Goal: Book appointment/travel/reservation

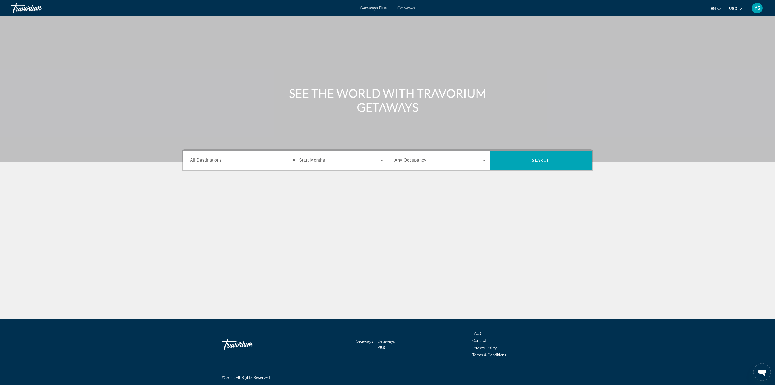
click at [205, 162] on span "All Destinations" at bounding box center [206, 160] width 32 height 5
click at [205, 162] on input "Destination All Destinations" at bounding box center [235, 160] width 91 height 6
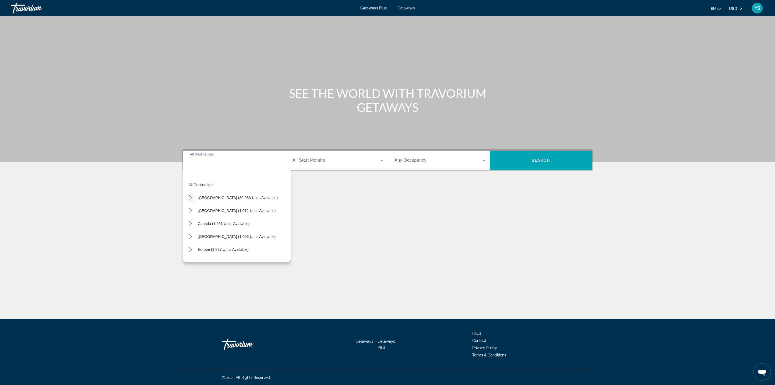
click at [189, 196] on icon "Toggle United States (30,983 units available) submenu" at bounding box center [190, 197] width 5 height 5
click at [215, 191] on span "[US_STATE] (4,353 units available)" at bounding box center [233, 191] width 60 height 4
type input "**********"
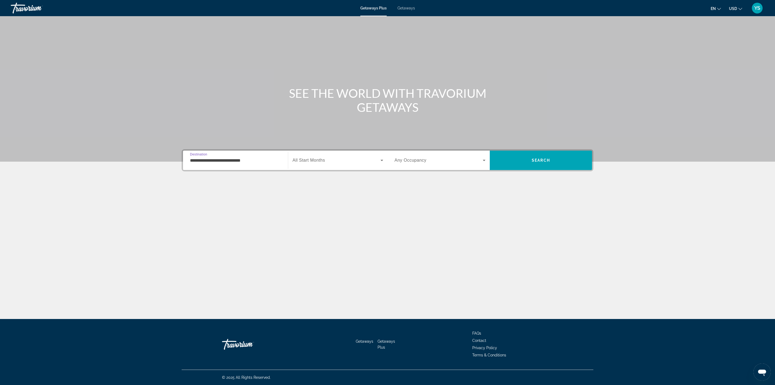
click at [309, 161] on span "All Start Months" at bounding box center [309, 160] width 33 height 5
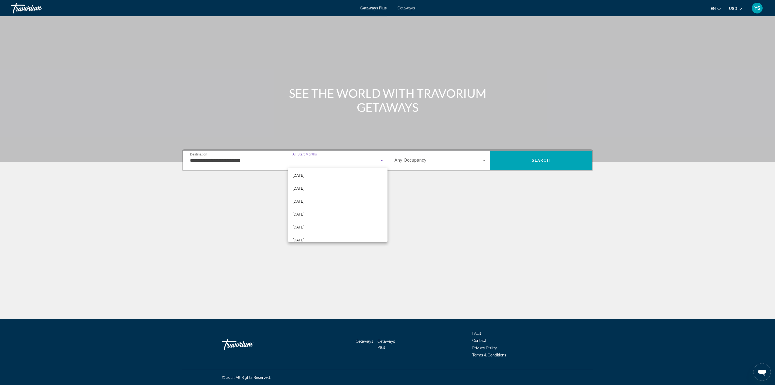
scroll to position [81, 0]
click at [316, 198] on mat-option "[DATE]" at bounding box center [337, 198] width 99 height 13
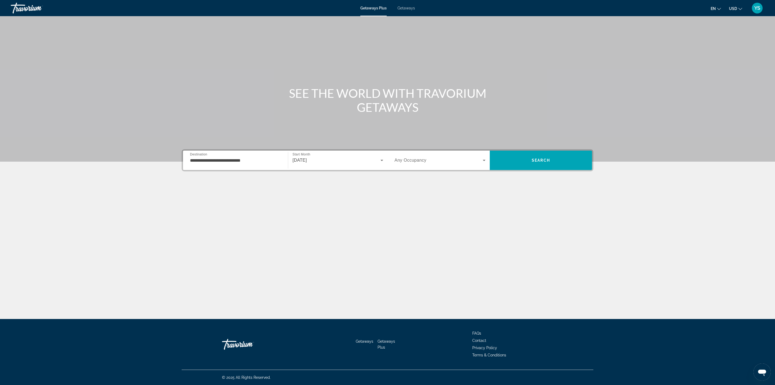
click at [411, 154] on div "Search widget" at bounding box center [440, 160] width 91 height 15
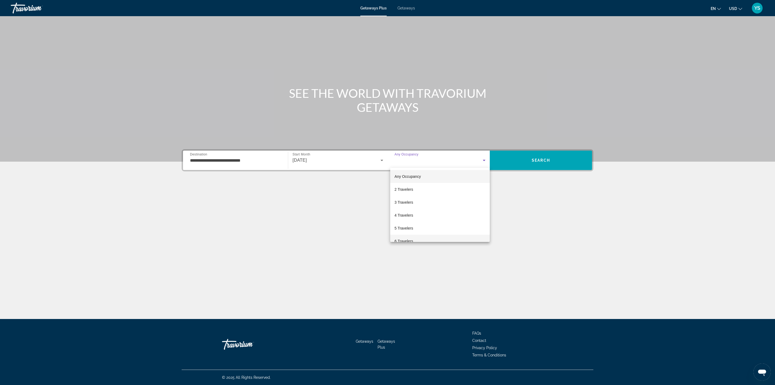
click at [421, 238] on mat-option "6 Travelers" at bounding box center [440, 240] width 100 height 13
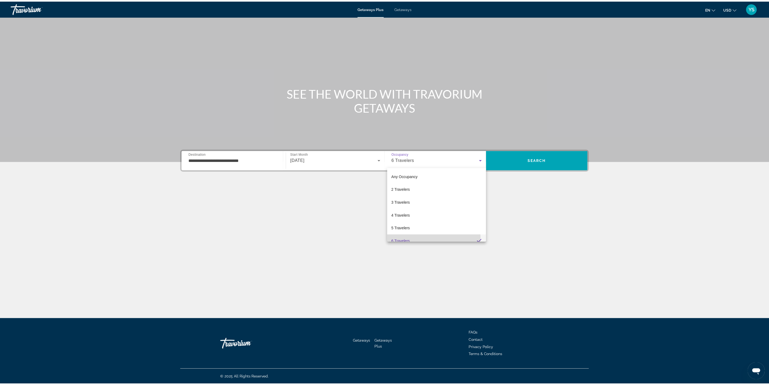
scroll to position [6, 0]
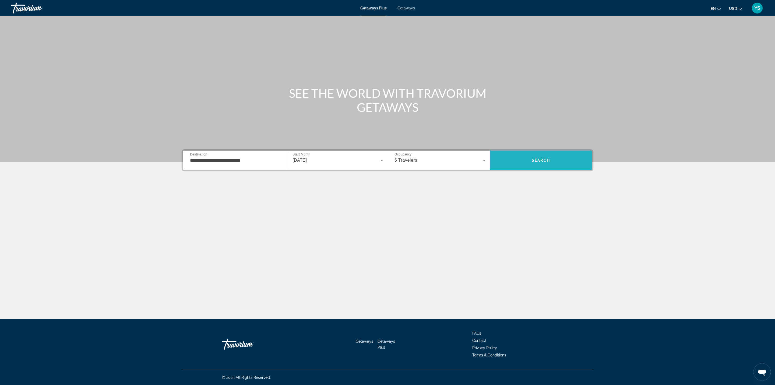
click at [517, 158] on span "Search" at bounding box center [541, 160] width 102 height 13
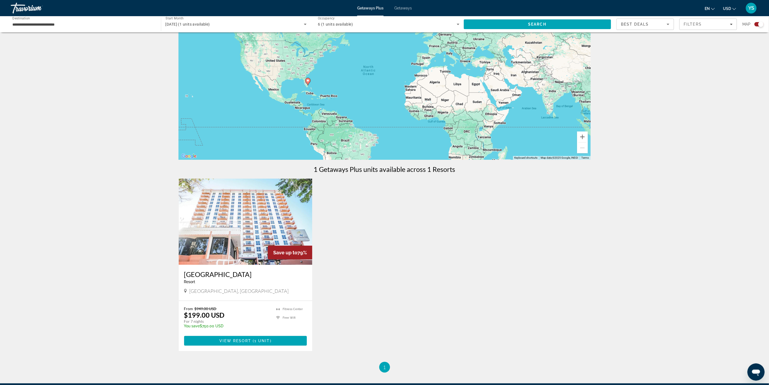
scroll to position [40, 0]
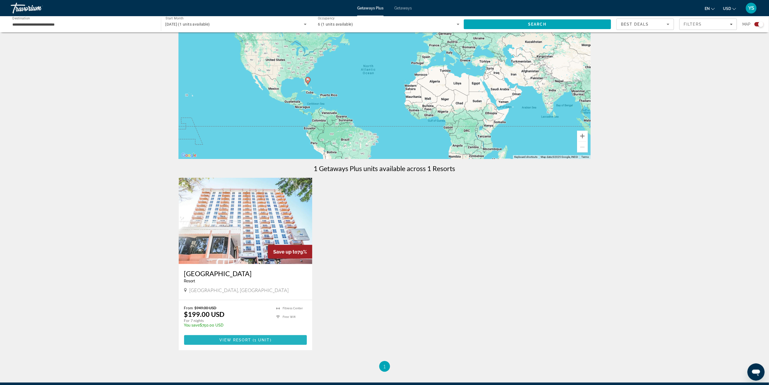
click at [269, 339] on span "1 unit" at bounding box center [262, 339] width 16 height 4
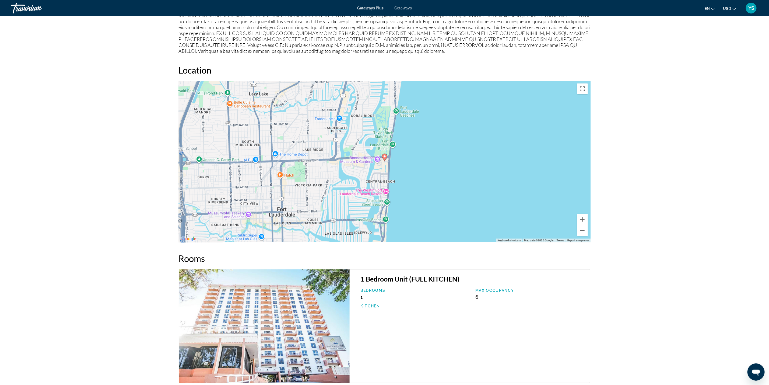
scroll to position [516, 0]
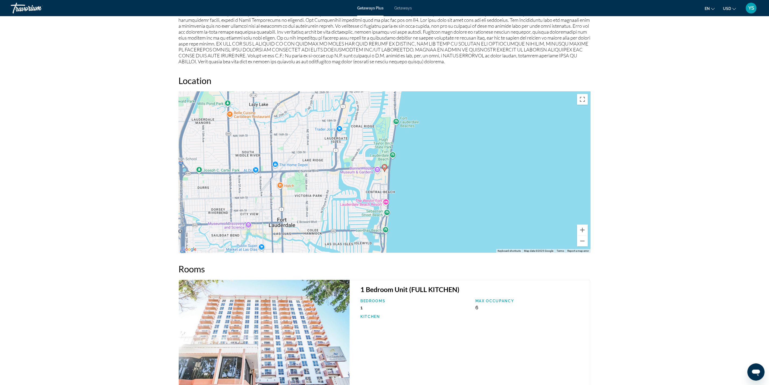
click at [453, 157] on div "To activate drag with keyboard, press Alt + Enter. Once in keyboard drag state,…" at bounding box center [385, 171] width 412 height 161
click at [584, 230] on button "Zoom in" at bounding box center [582, 229] width 11 height 11
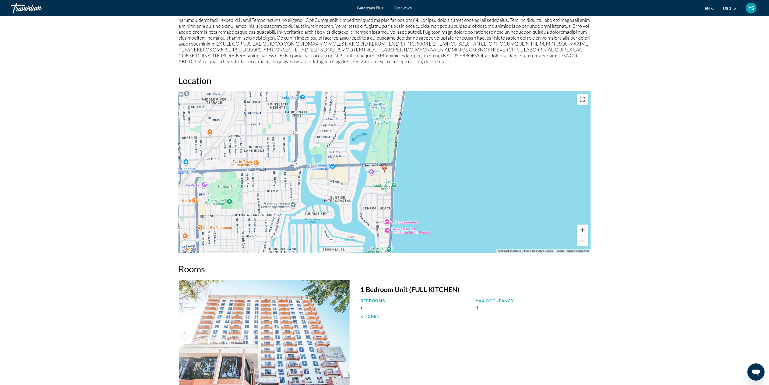
click at [582, 230] on button "Zoom in" at bounding box center [582, 229] width 11 height 11
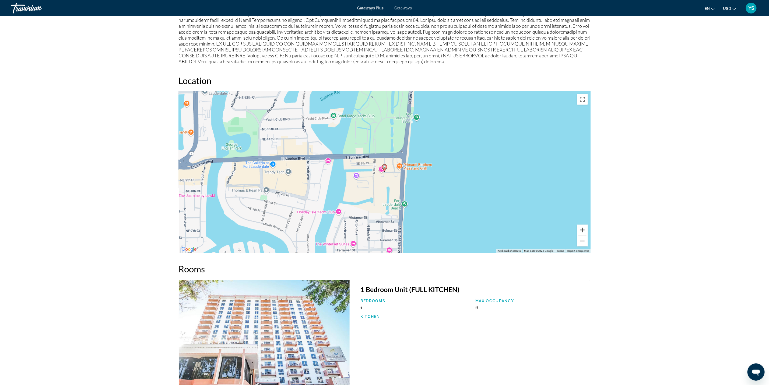
click at [582, 230] on button "Zoom in" at bounding box center [582, 229] width 11 height 11
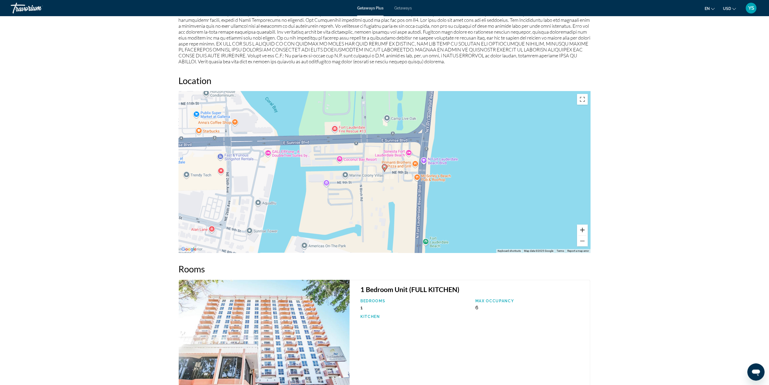
click at [582, 230] on button "Zoom in" at bounding box center [582, 229] width 11 height 11
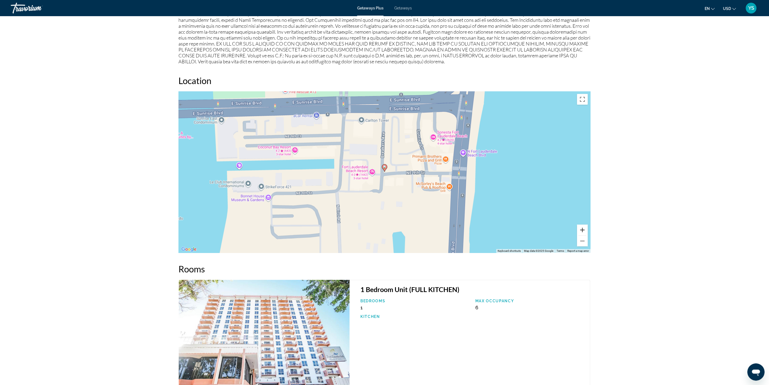
click at [582, 230] on button "Zoom in" at bounding box center [582, 229] width 11 height 11
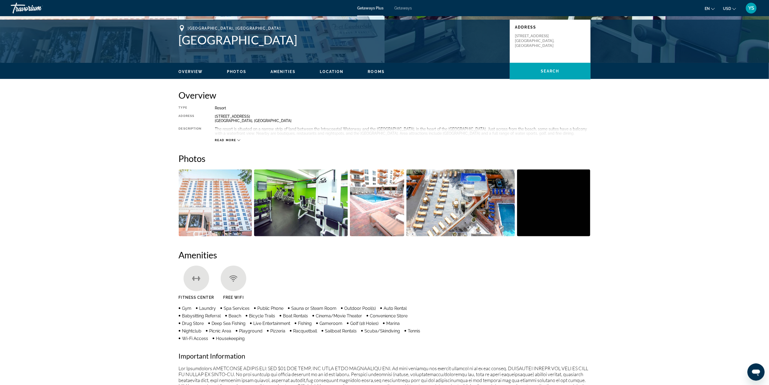
scroll to position [112, 0]
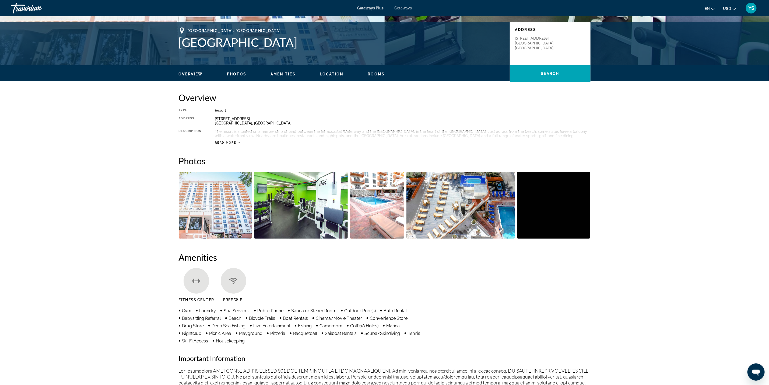
click at [212, 196] on img "Open full-screen image slider" at bounding box center [215, 205] width 73 height 67
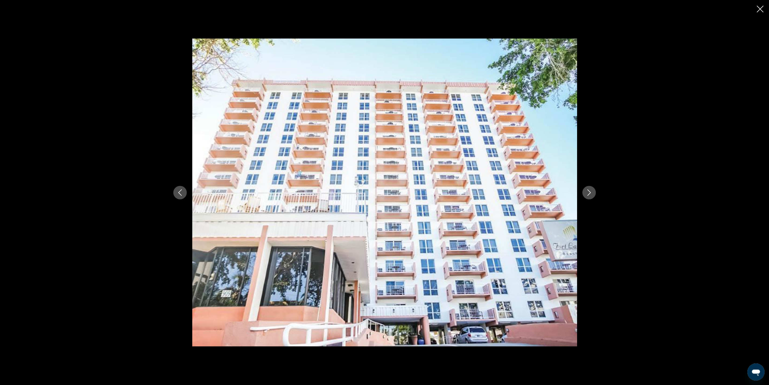
click at [592, 195] on icon "Next image" at bounding box center [589, 192] width 6 height 6
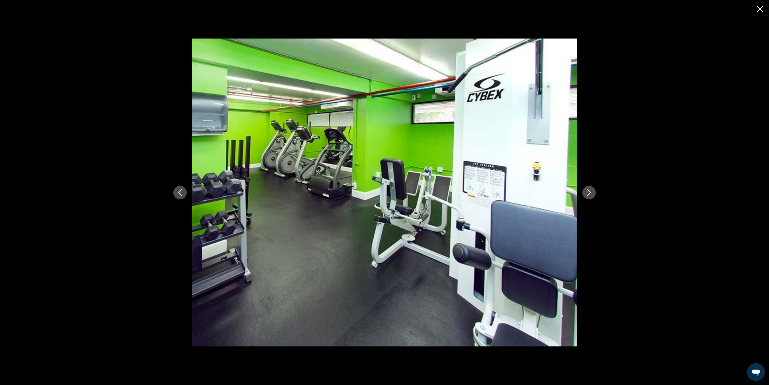
click at [592, 195] on icon "Next image" at bounding box center [589, 192] width 6 height 6
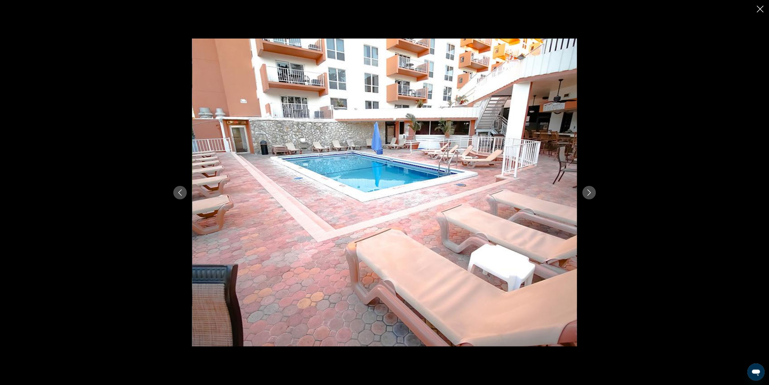
click at [592, 195] on icon "Next image" at bounding box center [589, 192] width 6 height 6
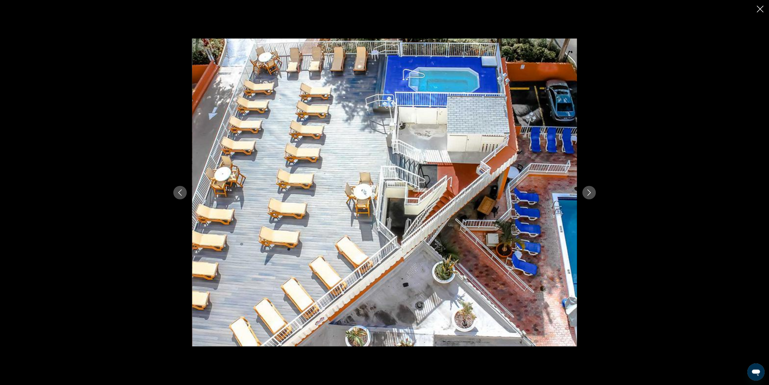
click at [592, 195] on icon "Next image" at bounding box center [589, 192] width 6 height 6
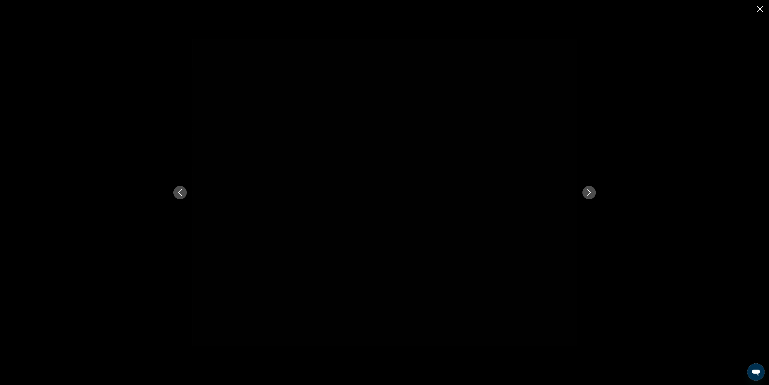
click at [592, 195] on icon "Next image" at bounding box center [589, 192] width 6 height 6
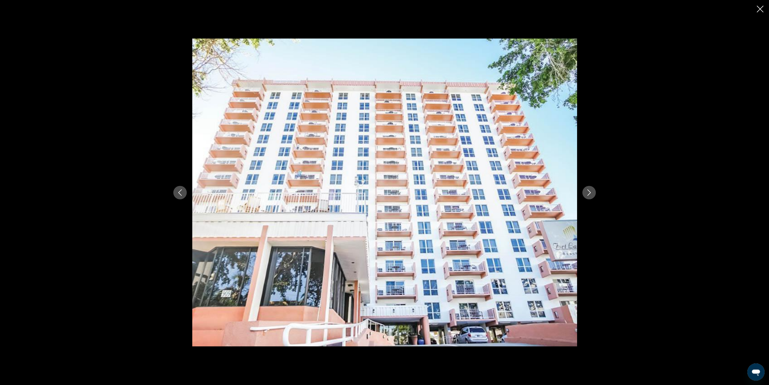
click at [592, 195] on icon "Next image" at bounding box center [589, 192] width 6 height 6
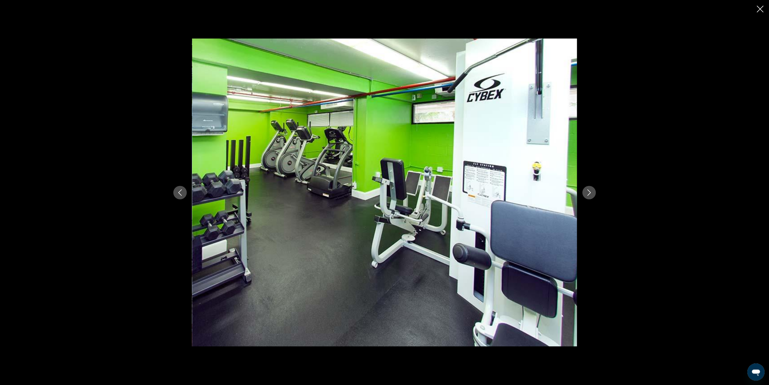
click at [759, 6] on icon "Close slideshow" at bounding box center [760, 9] width 7 height 7
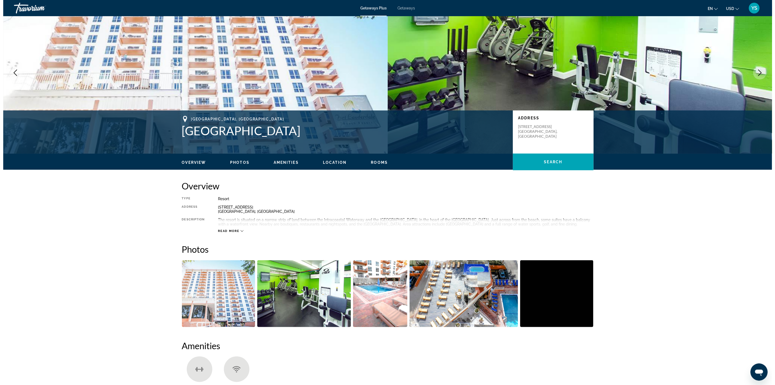
scroll to position [0, 0]
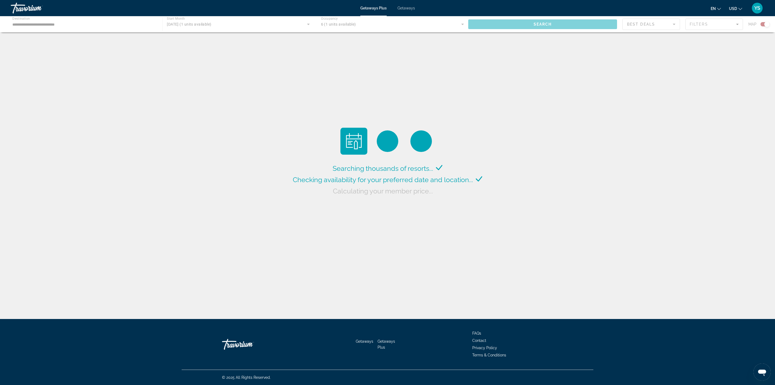
click at [407, 8] on span "Getaways" at bounding box center [405, 8] width 17 height 4
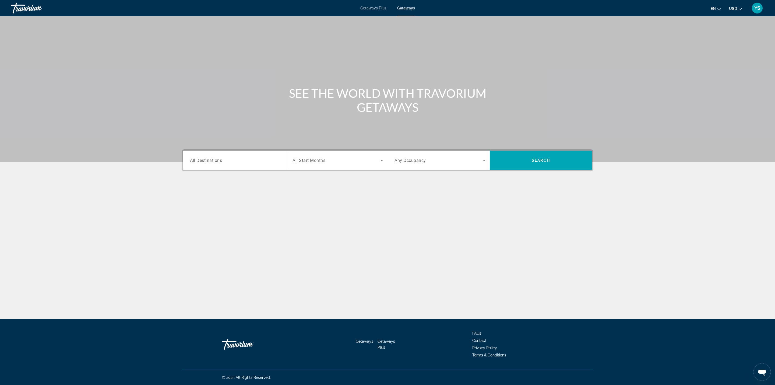
click at [210, 158] on span "All Destinations" at bounding box center [206, 159] width 32 height 5
click at [210, 158] on input "Destination All Destinations" at bounding box center [235, 160] width 91 height 6
click at [188, 193] on icon "Toggle United States (634,036 units available) submenu" at bounding box center [190, 191] width 5 height 5
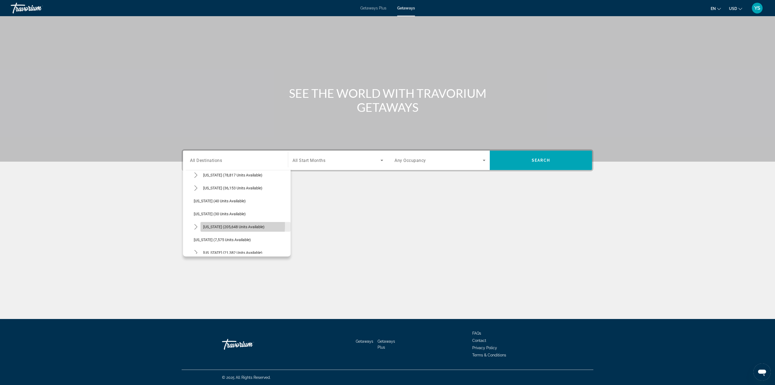
click at [224, 225] on span "[US_STATE] (205,648 units available)" at bounding box center [233, 226] width 61 height 4
type input "**********"
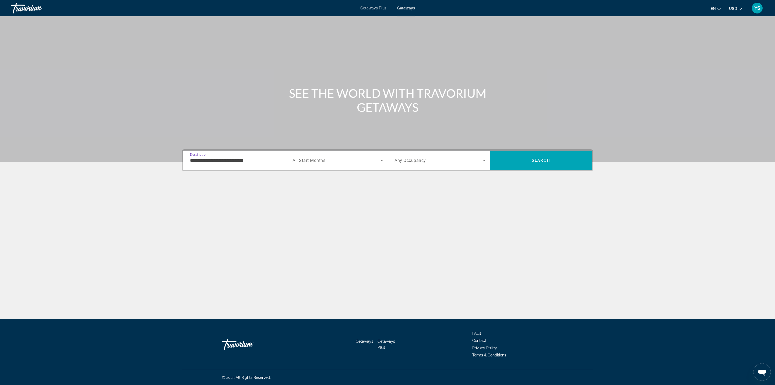
click at [316, 160] on span "All Start Months" at bounding box center [309, 160] width 33 height 5
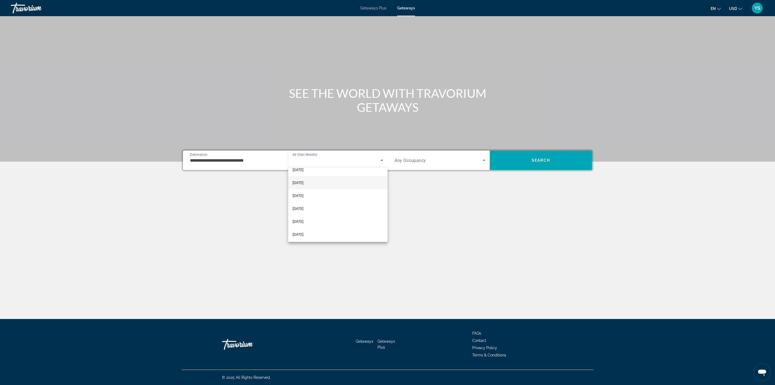
scroll to position [81, 0]
click at [304, 199] on span "[DATE]" at bounding box center [298, 199] width 11 height 6
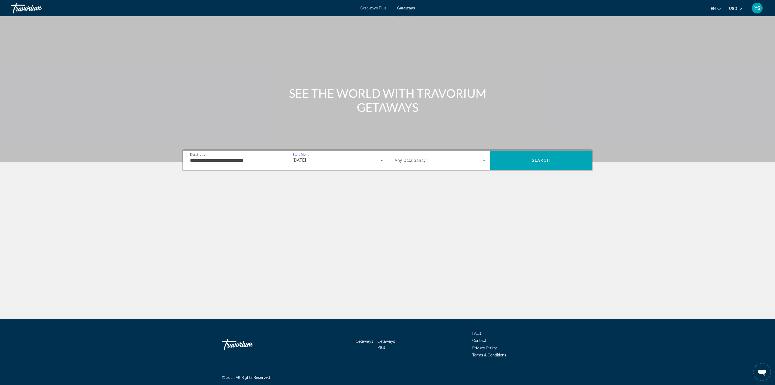
click at [438, 161] on span "Search widget" at bounding box center [439, 160] width 88 height 6
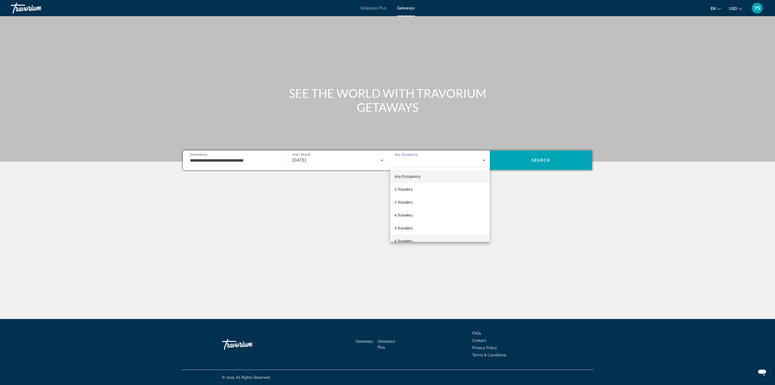
click at [432, 235] on mat-option "6 Travelers" at bounding box center [440, 240] width 100 height 13
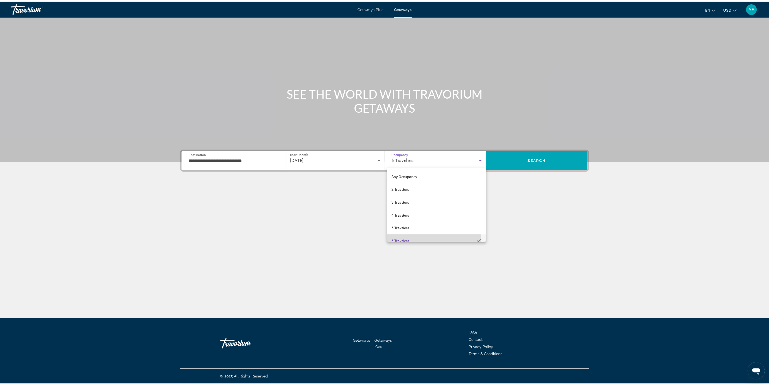
scroll to position [6, 0]
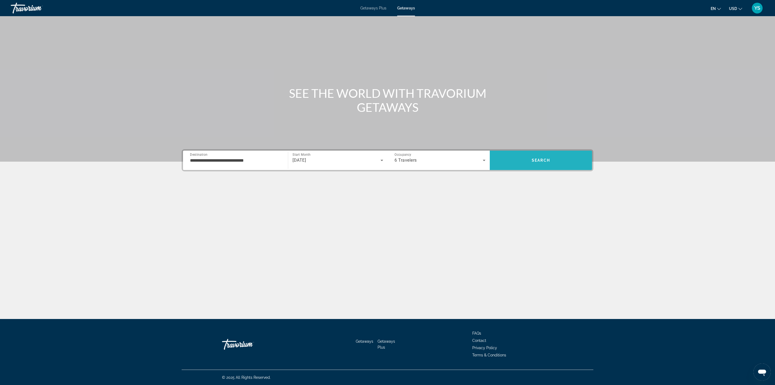
click at [543, 154] on span "Search" at bounding box center [541, 160] width 102 height 13
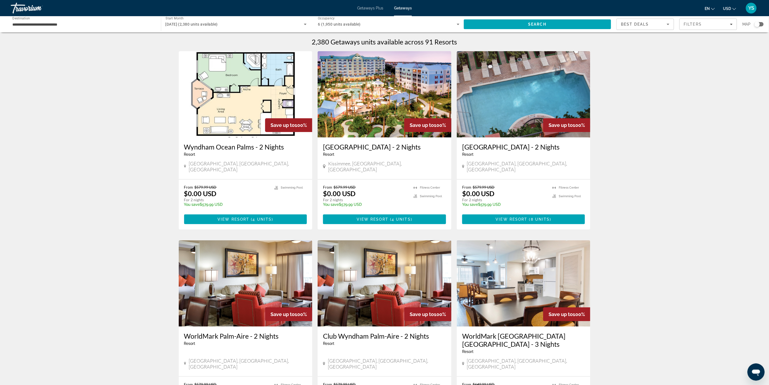
click at [758, 22] on div "Search widget" at bounding box center [756, 24] width 5 height 5
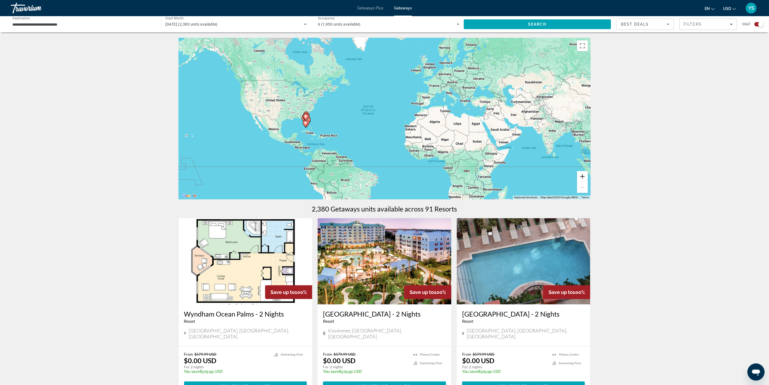
click at [581, 176] on button "Zoom in" at bounding box center [582, 176] width 11 height 11
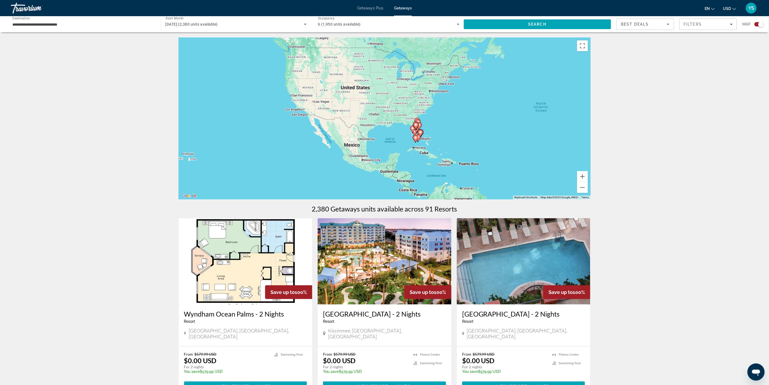
drag, startPoint x: 239, startPoint y: 116, endPoint x: 430, endPoint y: 120, distance: 191.4
click at [430, 120] on div "To activate drag with keyboard, press Alt + Enter. Once in keyboard drag state,…" at bounding box center [385, 118] width 412 height 161
click at [583, 178] on button "Zoom in" at bounding box center [582, 176] width 11 height 11
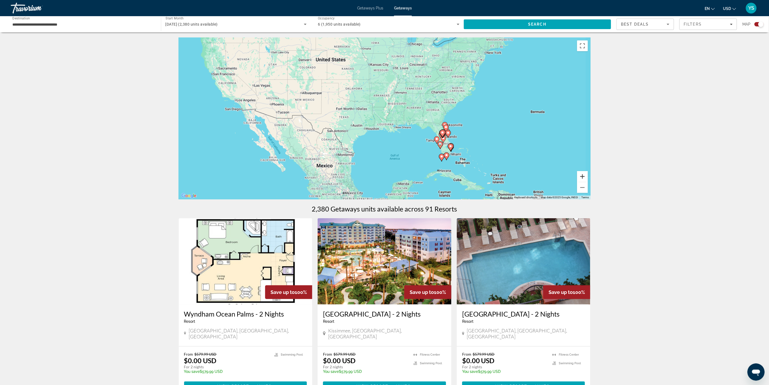
click at [583, 178] on button "Zoom in" at bounding box center [582, 176] width 11 height 11
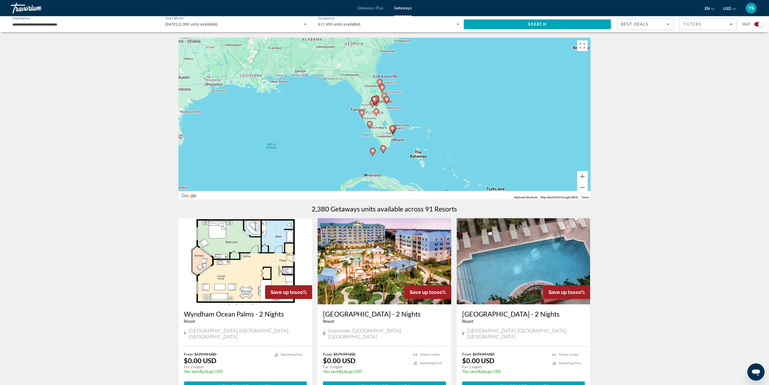
drag, startPoint x: 539, startPoint y: 163, endPoint x: 402, endPoint y: 104, distance: 148.2
click at [402, 104] on div "To activate drag with keyboard, press Alt + Enter. Once in keyboard drag state,…" at bounding box center [385, 118] width 412 height 161
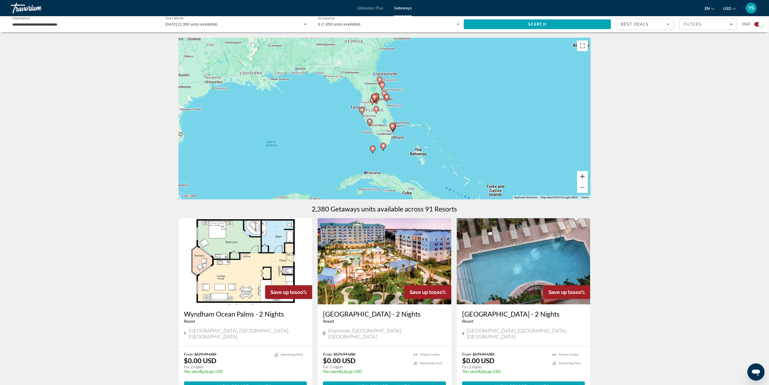
click at [580, 174] on button "Zoom in" at bounding box center [582, 176] width 11 height 11
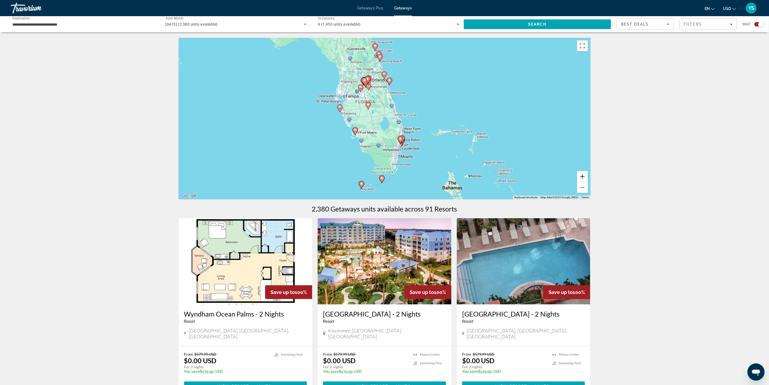
click at [580, 174] on button "Zoom in" at bounding box center [582, 176] width 11 height 11
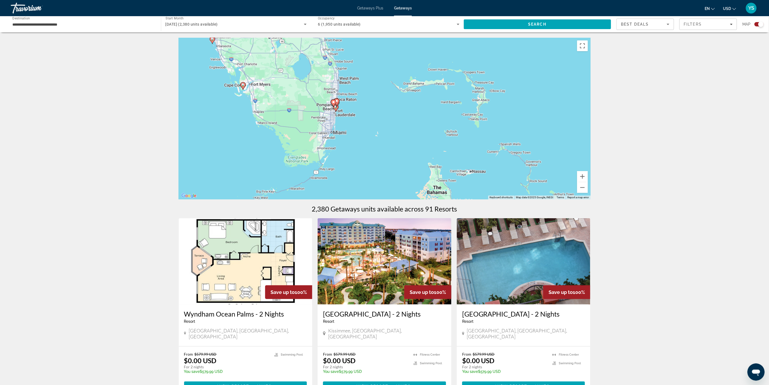
drag, startPoint x: 514, startPoint y: 161, endPoint x: 431, endPoint y: 99, distance: 103.8
click at [431, 99] on div "To activate drag with keyboard, press Alt + Enter. Once in keyboard drag state,…" at bounding box center [385, 118] width 412 height 161
click at [580, 176] on button "Zoom in" at bounding box center [582, 176] width 11 height 11
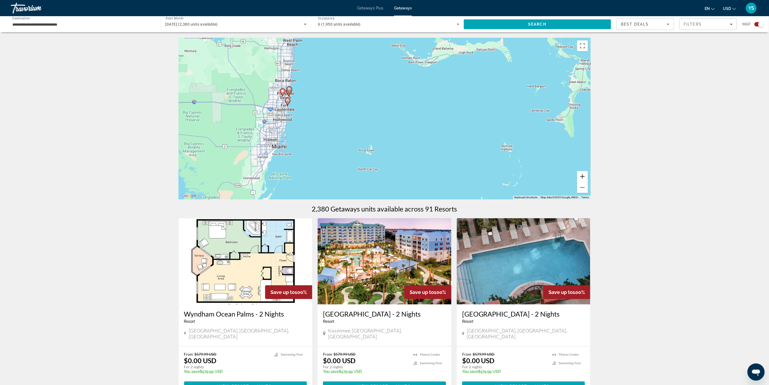
click at [580, 176] on button "Zoom in" at bounding box center [582, 176] width 11 height 11
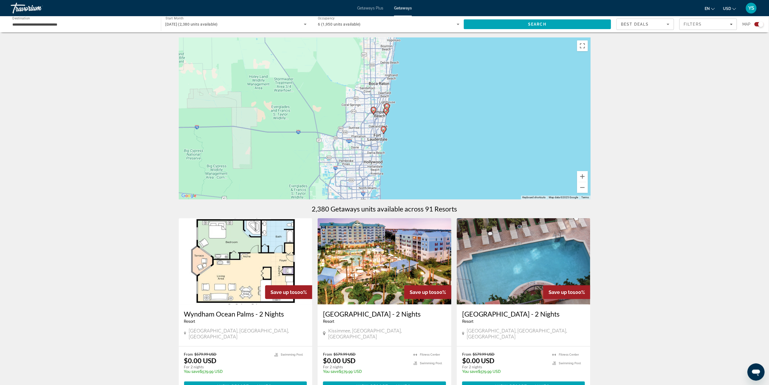
drag, startPoint x: 348, startPoint y: 90, endPoint x: 543, endPoint y: 132, distance: 199.3
click at [543, 132] on div "To activate drag with keyboard, press Alt + Enter. Once in keyboard drag state,…" at bounding box center [385, 118] width 412 height 161
click at [383, 129] on image "Main content" at bounding box center [383, 128] width 3 height 3
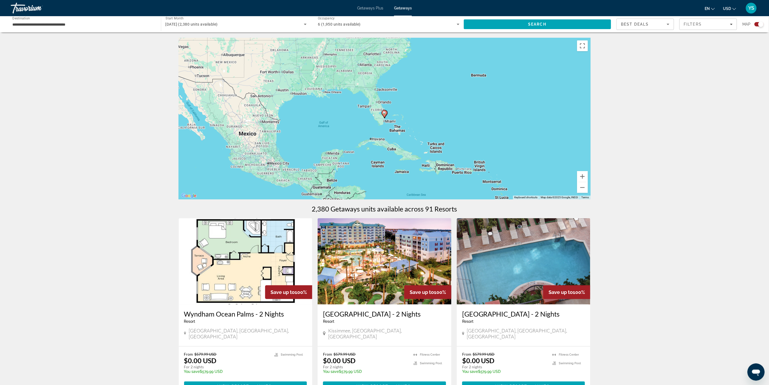
click at [383, 116] on gmp-advanced-marker "Main content" at bounding box center [384, 114] width 5 height 8
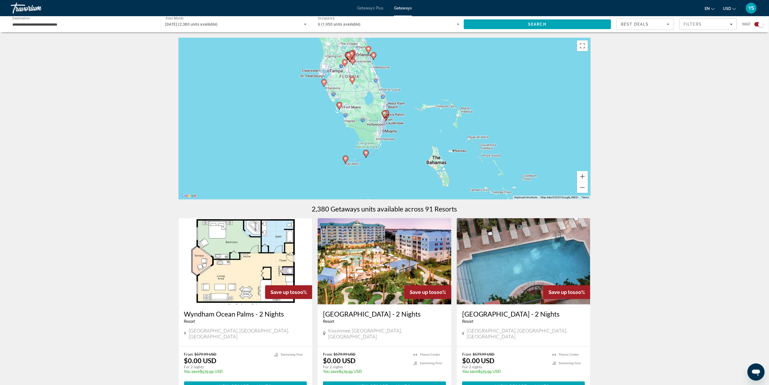
click at [383, 116] on icon "Main content" at bounding box center [384, 115] width 5 height 8
type input "**********"
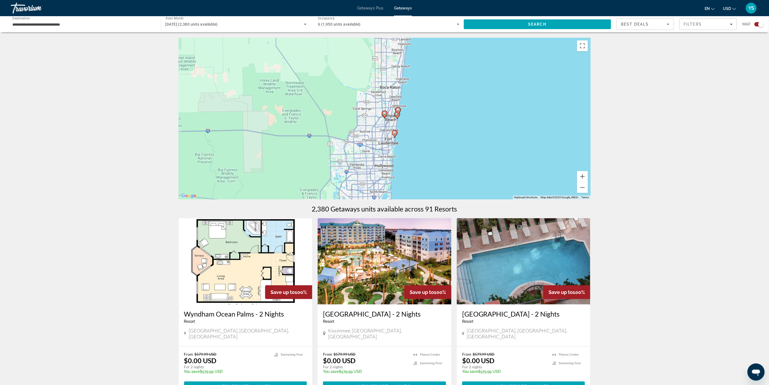
click at [394, 132] on image "Main content" at bounding box center [394, 132] width 3 height 3
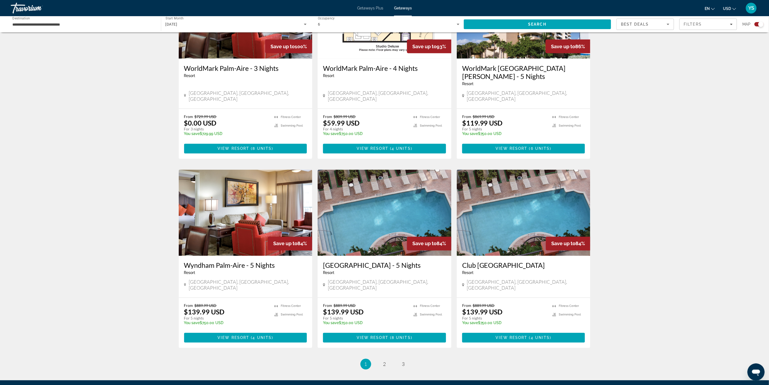
scroll to position [661, 0]
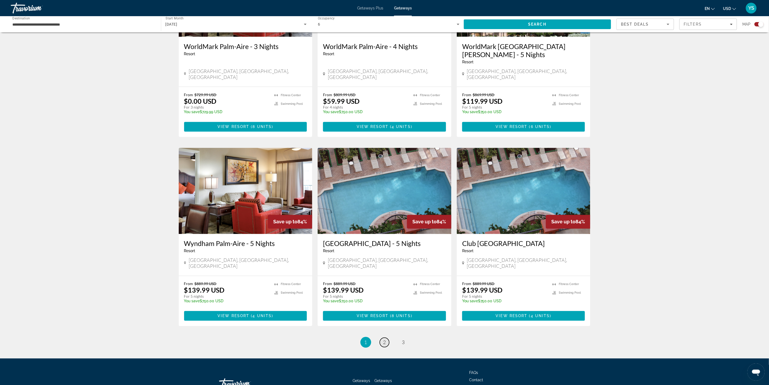
click at [383, 339] on span "2" at bounding box center [384, 342] width 3 height 6
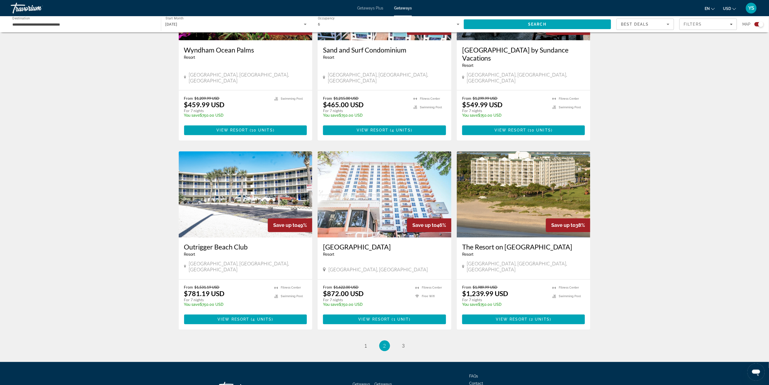
scroll to position [662, 0]
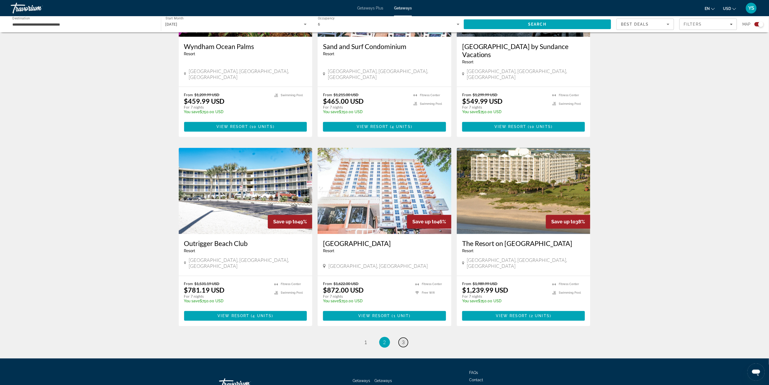
click at [400, 337] on link "page 3" at bounding box center [403, 341] width 9 height 9
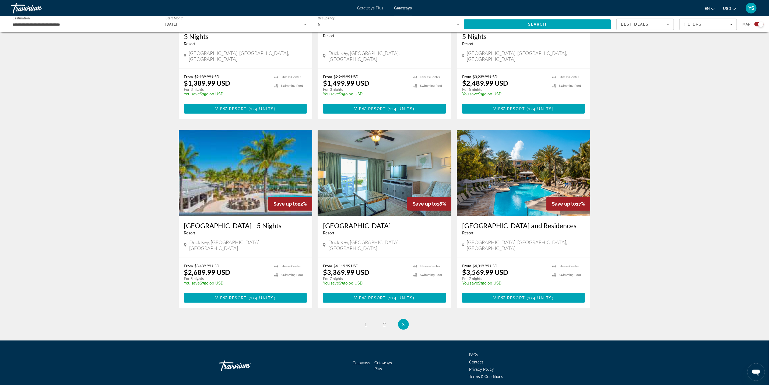
scroll to position [295, 0]
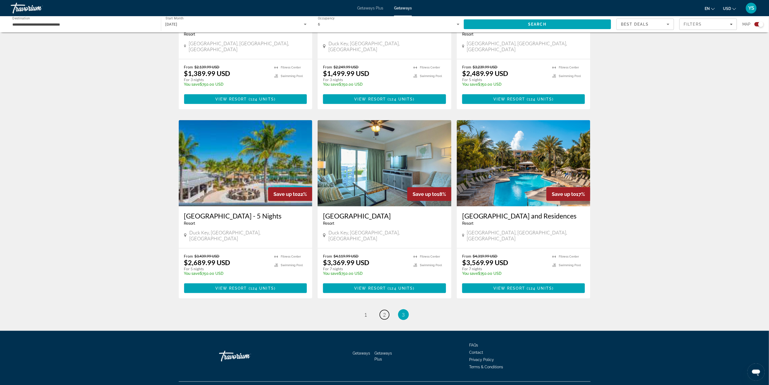
click at [381, 310] on link "page 2" at bounding box center [384, 314] width 9 height 9
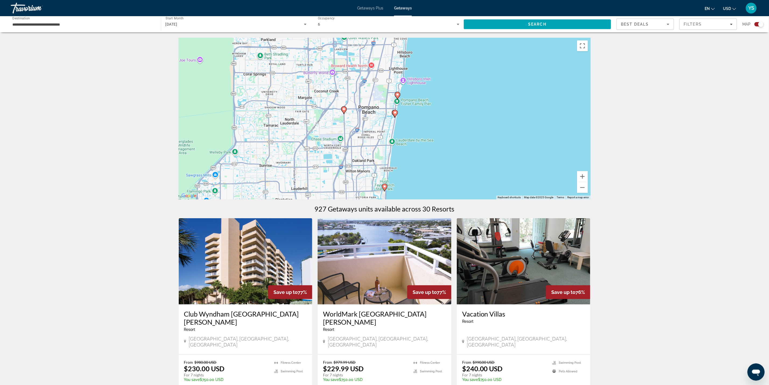
click at [384, 186] on image "Main content" at bounding box center [384, 186] width 3 height 3
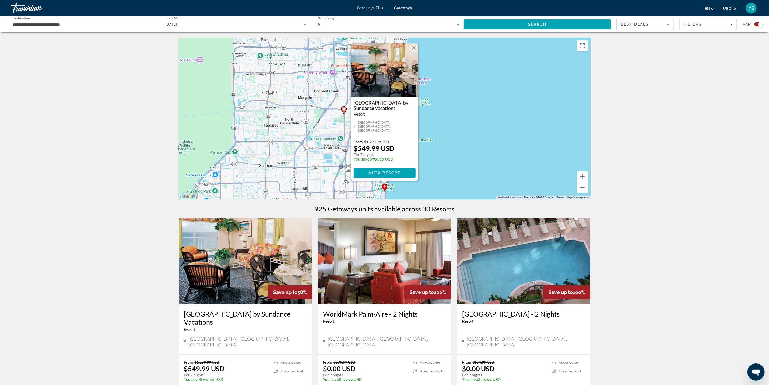
click at [410, 48] on button "Close" at bounding box center [414, 48] width 8 height 8
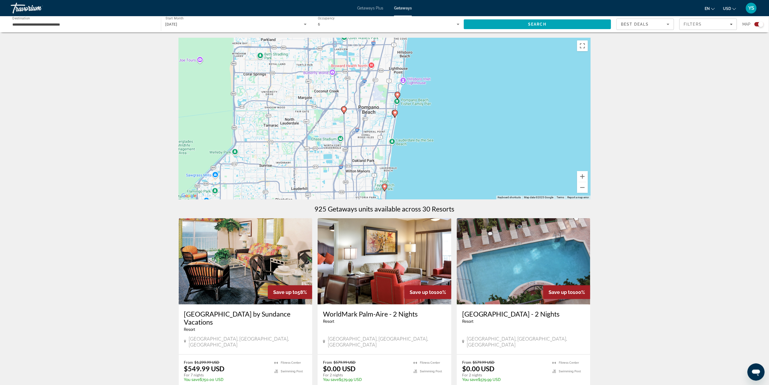
click at [395, 113] on image "Main content" at bounding box center [394, 112] width 3 height 3
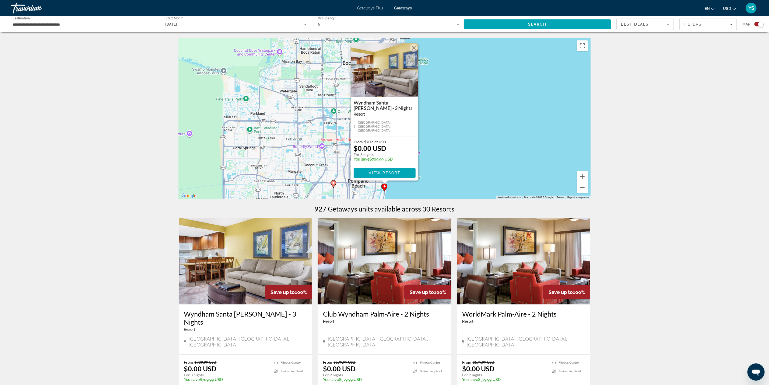
click at [414, 50] on button "Close" at bounding box center [414, 48] width 8 height 8
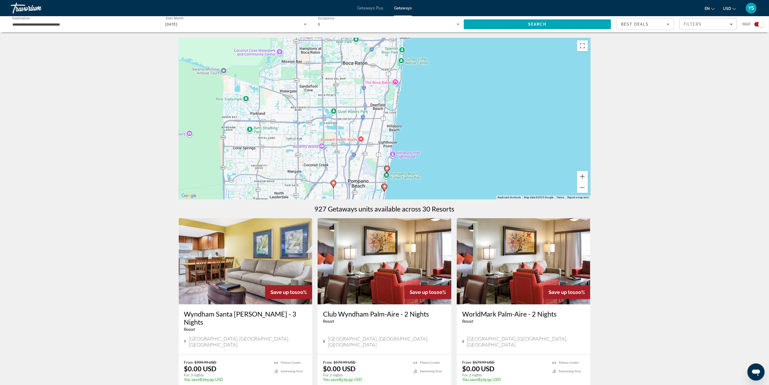
click at [387, 168] on image "Main content" at bounding box center [386, 168] width 3 height 3
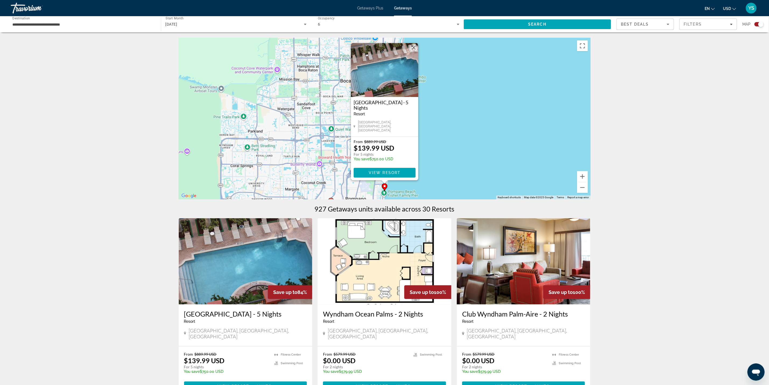
click at [411, 47] on button "Close" at bounding box center [414, 48] width 8 height 8
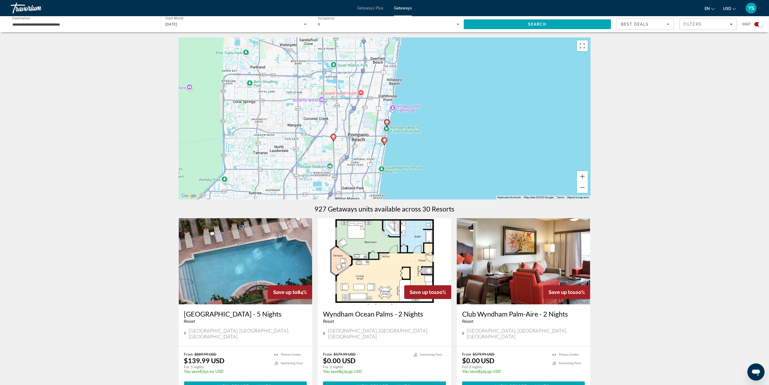
drag, startPoint x: 450, startPoint y: 132, endPoint x: 452, endPoint y: 70, distance: 62.8
click at [452, 63] on div "To activate drag with keyboard, press Alt + Enter. Once in keyboard drag state,…" at bounding box center [385, 118] width 412 height 161
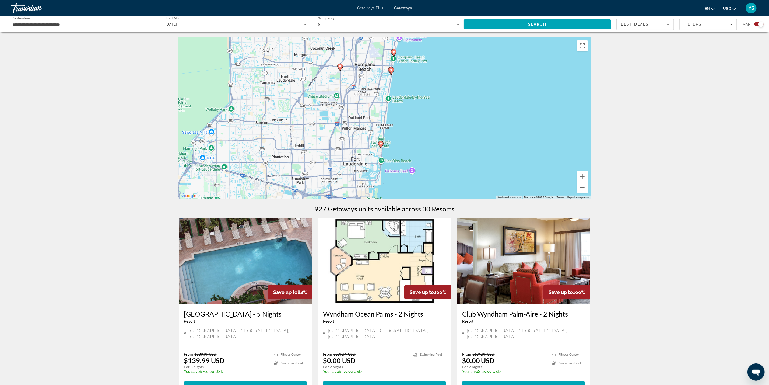
drag, startPoint x: 447, startPoint y: 130, endPoint x: 454, endPoint y: 66, distance: 64.4
click at [454, 66] on div "To activate drag with keyboard, press Alt + Enter. Once in keyboard drag state,…" at bounding box center [385, 118] width 412 height 161
click at [389, 69] on icon "Main content" at bounding box center [391, 70] width 5 height 7
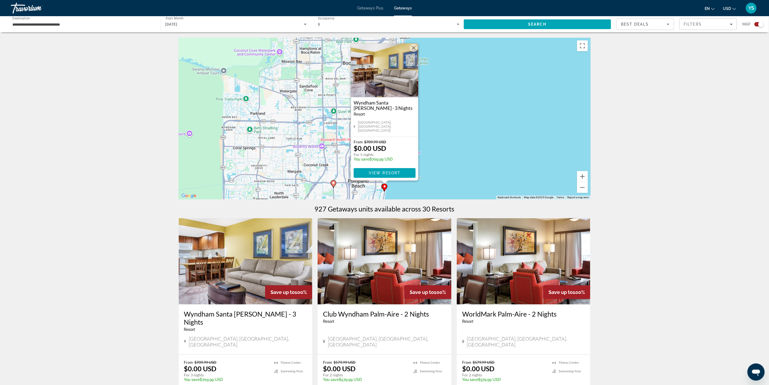
click at [414, 50] on button "Close" at bounding box center [414, 48] width 8 height 8
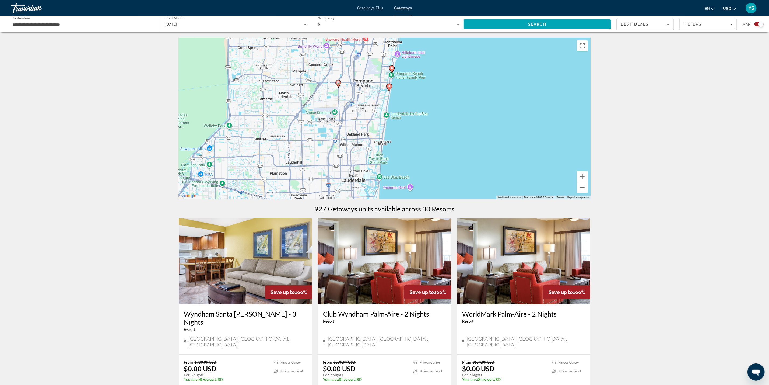
drag, startPoint x: 453, startPoint y: 145, endPoint x: 464, endPoint y: 37, distance: 107.7
click at [464, 38] on div "To activate drag with keyboard, press Alt + Enter. Once in keyboard drag state,…" at bounding box center [385, 118] width 412 height 161
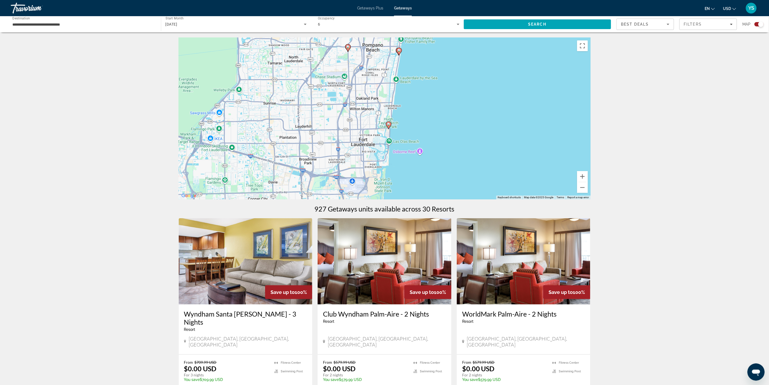
drag, startPoint x: 465, startPoint y: 132, endPoint x: 465, endPoint y: 103, distance: 29.1
click at [465, 103] on div "To activate drag with keyboard, press Alt + Enter. Once in keyboard drag state,…" at bounding box center [385, 118] width 412 height 161
click at [389, 124] on image "Main content" at bounding box center [388, 123] width 3 height 3
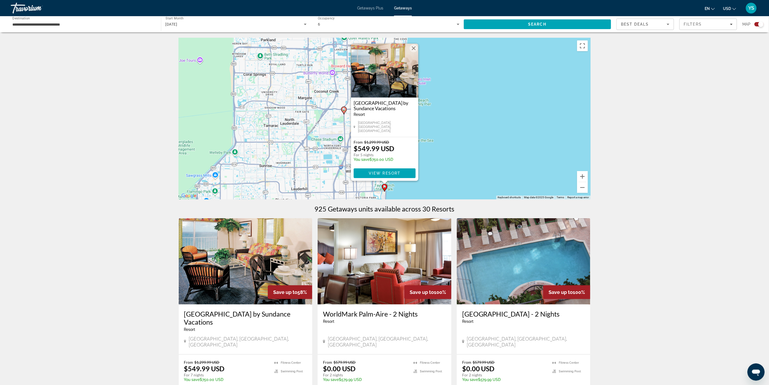
click at [413, 50] on button "Close" at bounding box center [414, 48] width 8 height 8
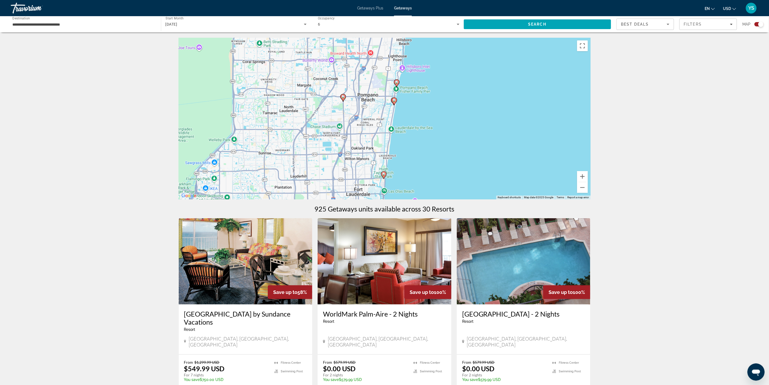
drag, startPoint x: 472, startPoint y: 138, endPoint x: 466, endPoint y: 53, distance: 84.4
click at [466, 53] on div "To navigate, press the arrow keys. To activate drag with keyboard, press Alt + …" at bounding box center [385, 118] width 412 height 161
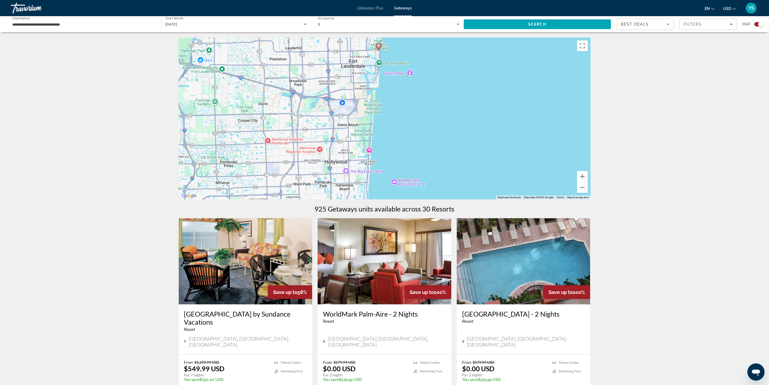
drag, startPoint x: 445, startPoint y: 126, endPoint x: 452, endPoint y: 61, distance: 66.0
click at [452, 59] on div "To activate drag with keyboard, press Alt + Enter. Once in keyboard drag state,…" at bounding box center [385, 118] width 412 height 161
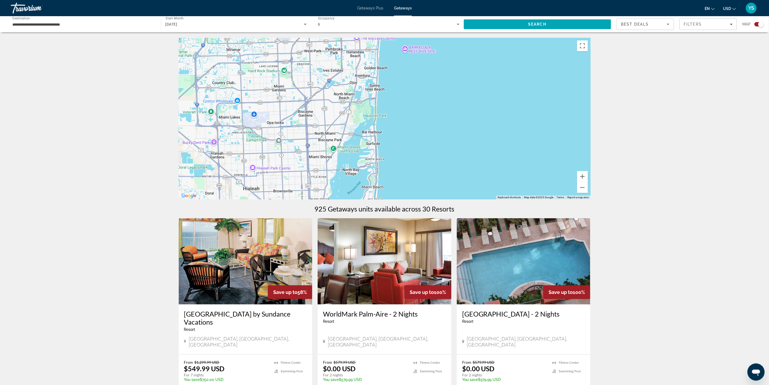
drag, startPoint x: 449, startPoint y: 129, endPoint x: 448, endPoint y: 67, distance: 61.6
click at [448, 67] on div "Main content" at bounding box center [385, 118] width 412 height 161
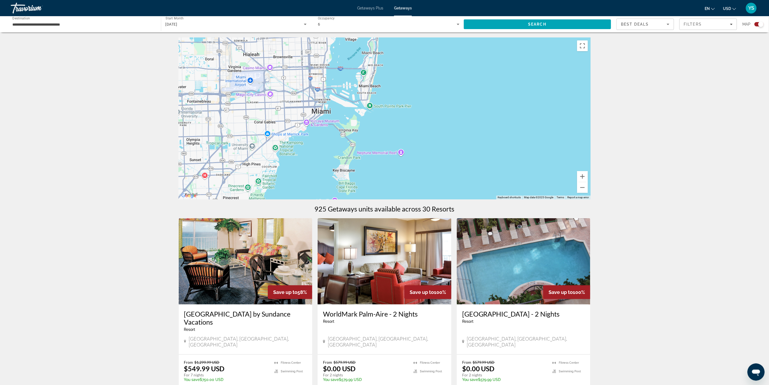
drag, startPoint x: 449, startPoint y: 126, endPoint x: 453, endPoint y: 68, distance: 58.3
click at [453, 68] on div "Main content" at bounding box center [385, 118] width 412 height 161
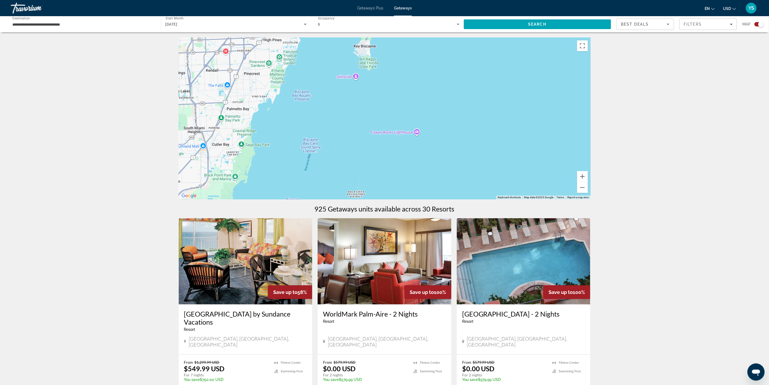
drag, startPoint x: 448, startPoint y: 121, endPoint x: 491, endPoint y: 54, distance: 79.3
click at [491, 57] on div "Main content" at bounding box center [385, 118] width 412 height 161
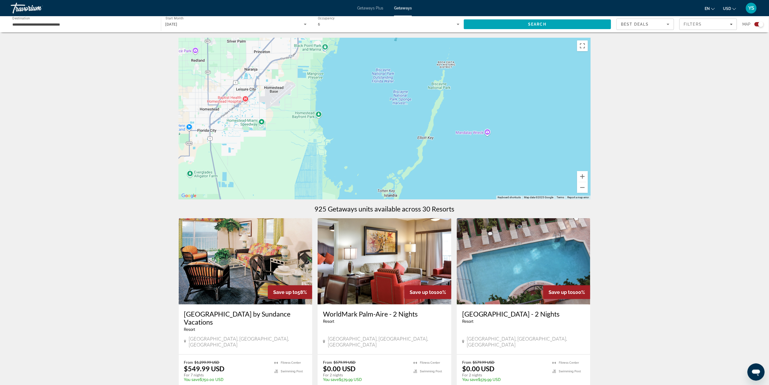
drag, startPoint x: 454, startPoint y: 147, endPoint x: 501, endPoint y: 62, distance: 96.7
click at [501, 62] on div "Main content" at bounding box center [385, 118] width 412 height 161
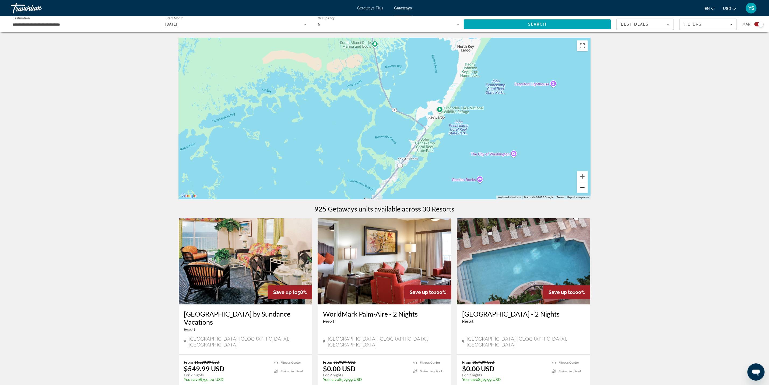
click at [584, 188] on button "Zoom out" at bounding box center [582, 187] width 11 height 11
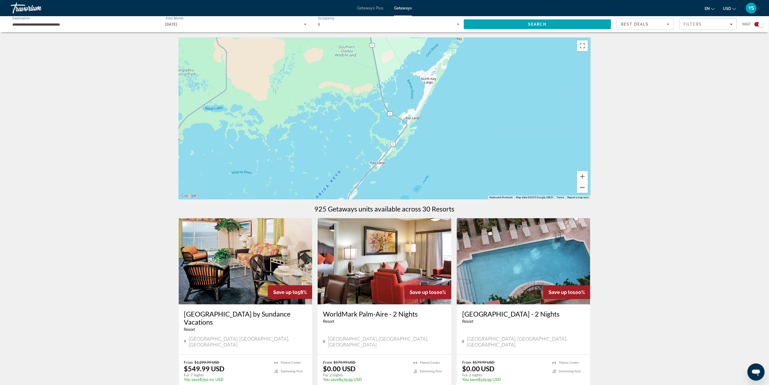
click at [584, 188] on button "Zoom out" at bounding box center [582, 187] width 11 height 11
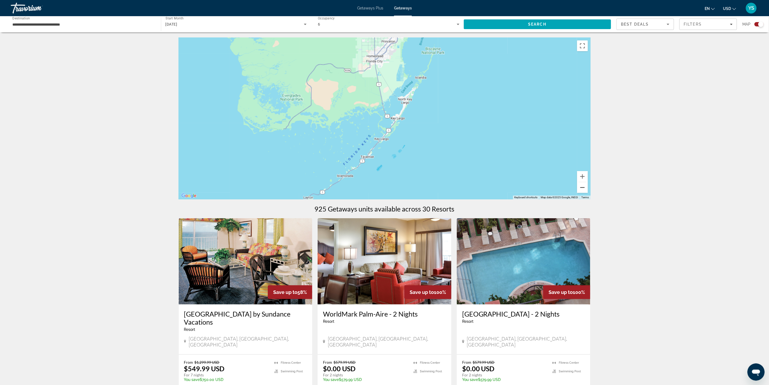
click at [584, 188] on button "Zoom out" at bounding box center [582, 187] width 11 height 11
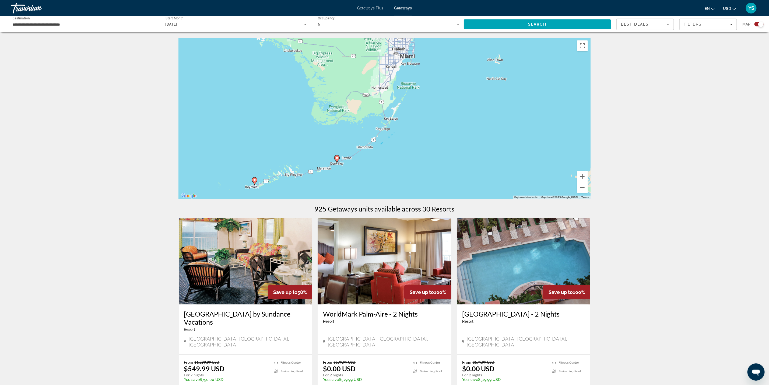
click at [337, 160] on icon "Main content" at bounding box center [336, 158] width 5 height 7
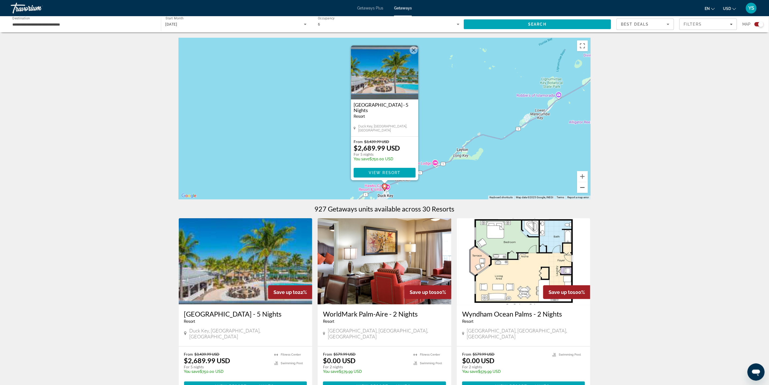
click at [582, 189] on button "Zoom out" at bounding box center [582, 187] width 11 height 11
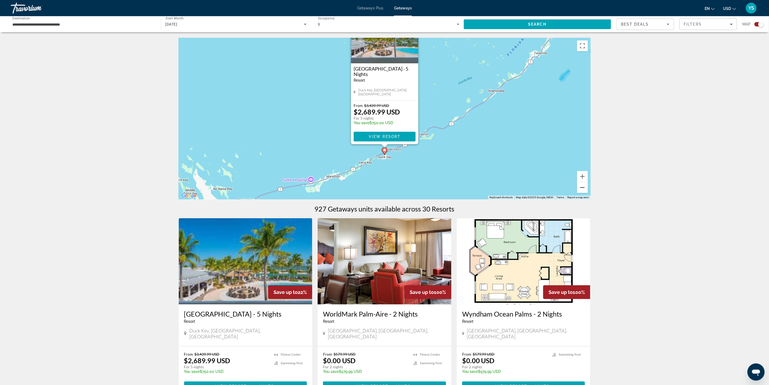
click at [582, 189] on button "Zoom out" at bounding box center [582, 187] width 11 height 11
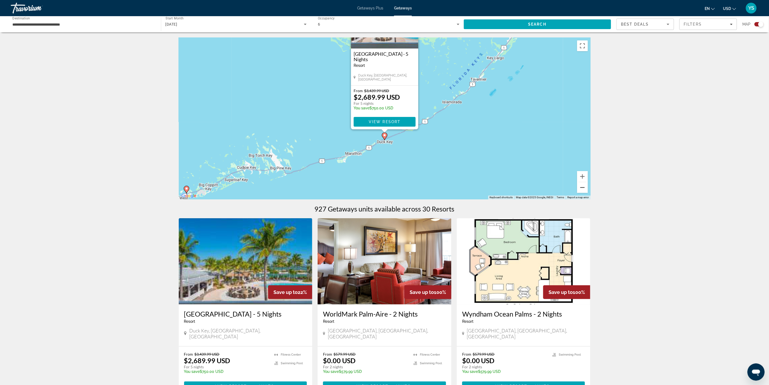
click at [582, 189] on button "Zoom out" at bounding box center [582, 187] width 11 height 11
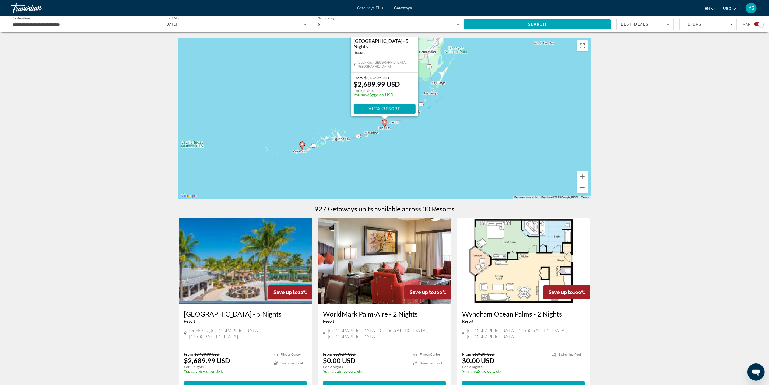
click at [301, 142] on icon "Main content" at bounding box center [302, 145] width 5 height 7
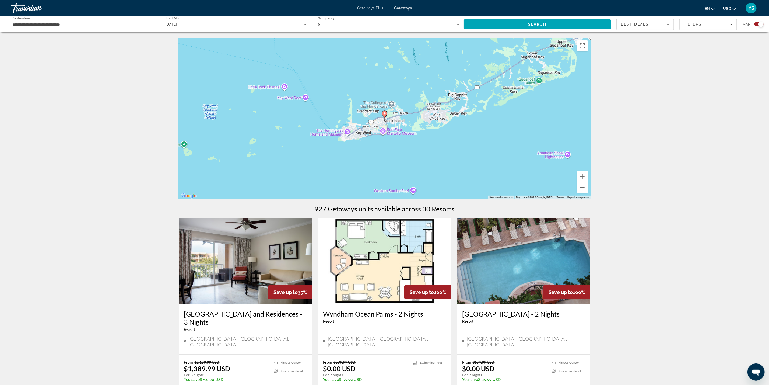
click at [384, 112] on image "Main content" at bounding box center [384, 113] width 3 height 3
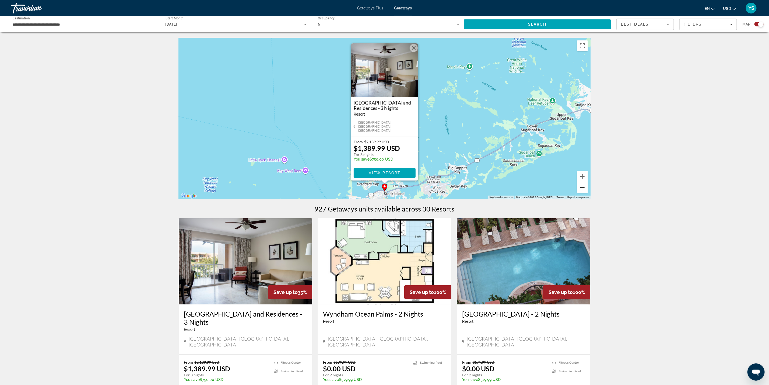
click at [582, 187] on button "Zoom out" at bounding box center [582, 187] width 11 height 11
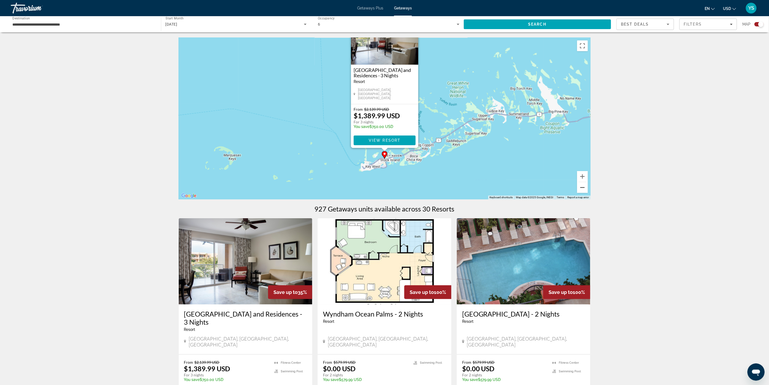
click at [582, 187] on button "Zoom out" at bounding box center [582, 187] width 11 height 11
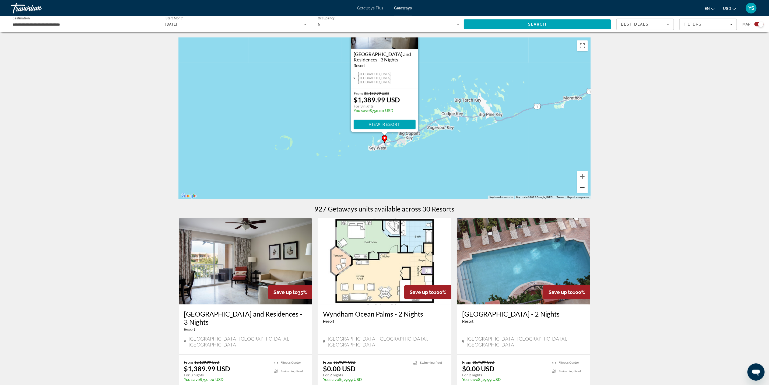
click at [582, 187] on button "Zoom out" at bounding box center [582, 187] width 11 height 11
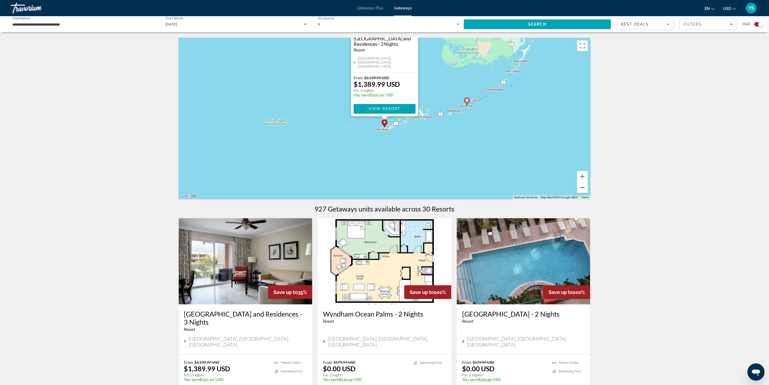
click at [582, 187] on button "Zoom out" at bounding box center [582, 187] width 11 height 11
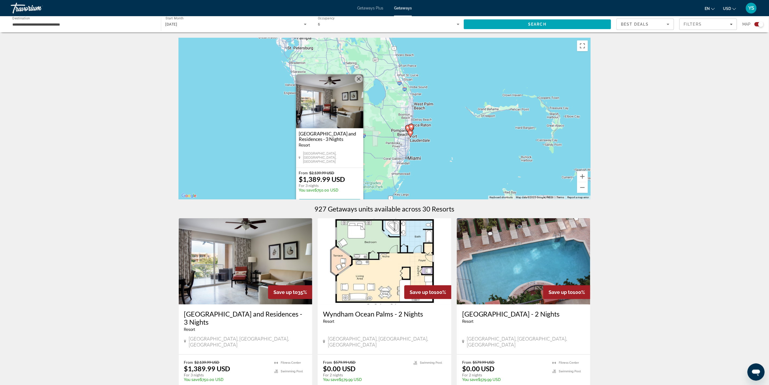
drag, startPoint x: 473, startPoint y: 168, endPoint x: 450, endPoint y: 179, distance: 26.2
click at [450, 179] on div "To activate drag with keyboard, press Alt + Enter. Once in keyboard drag state,…" at bounding box center [385, 118] width 412 height 161
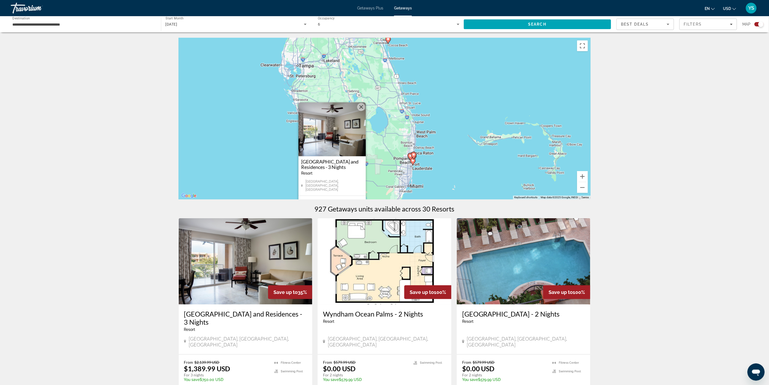
drag, startPoint x: 442, startPoint y: 94, endPoint x: 432, endPoint y: 100, distance: 12.1
click at [434, 101] on div "To activate drag with keyboard, press Alt + Enter. Once in keyboard drag state,…" at bounding box center [385, 118] width 412 height 161
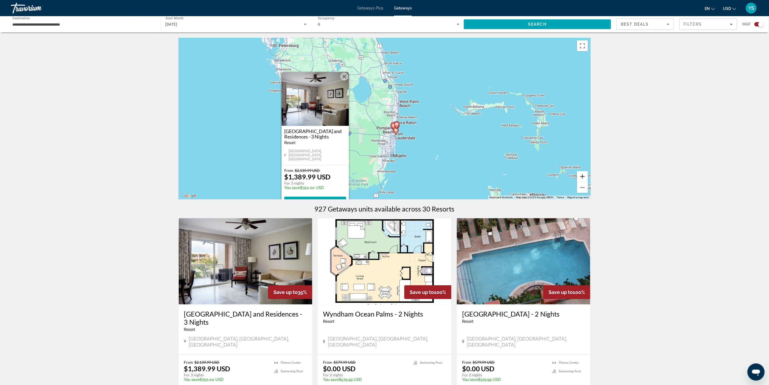
click at [581, 175] on button "Zoom in" at bounding box center [582, 176] width 11 height 11
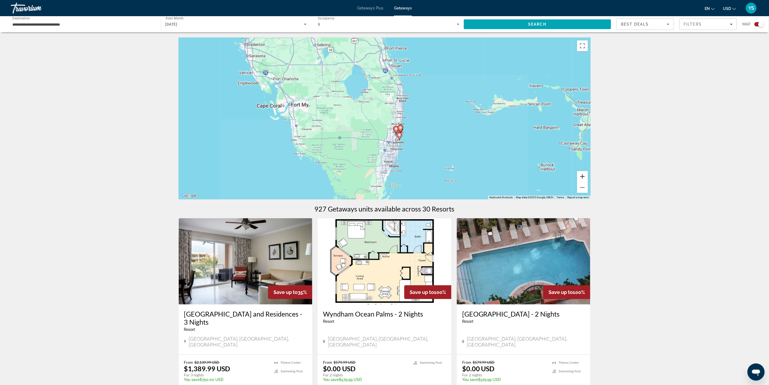
click at [581, 175] on button "Zoom in" at bounding box center [582, 176] width 11 height 11
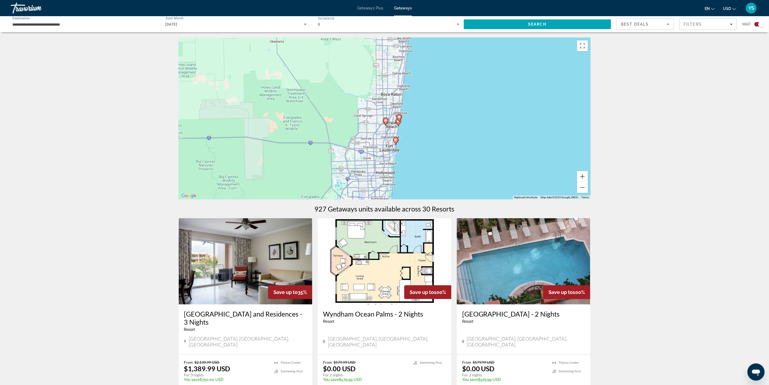
drag, startPoint x: 544, startPoint y: 161, endPoint x: 508, endPoint y: 110, distance: 62.0
click at [508, 110] on div "To activate drag with keyboard, press Alt + Enter. Once in keyboard drag state,…" at bounding box center [385, 118] width 412 height 161
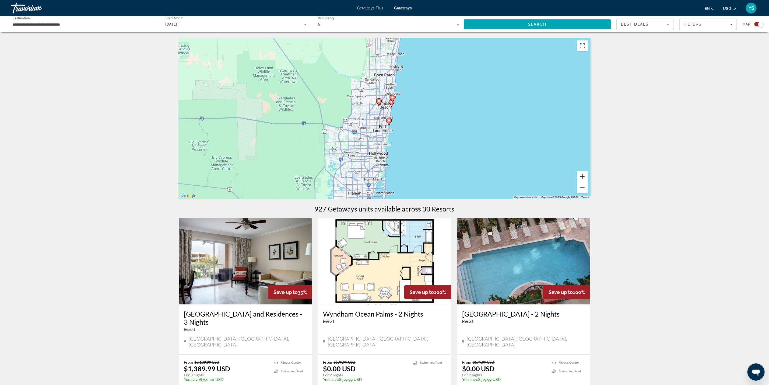
click at [582, 175] on button "Zoom in" at bounding box center [582, 176] width 11 height 11
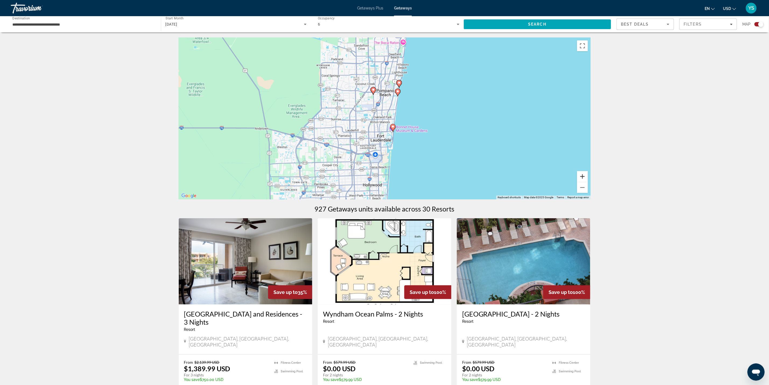
click at [582, 175] on button "Zoom in" at bounding box center [582, 176] width 11 height 11
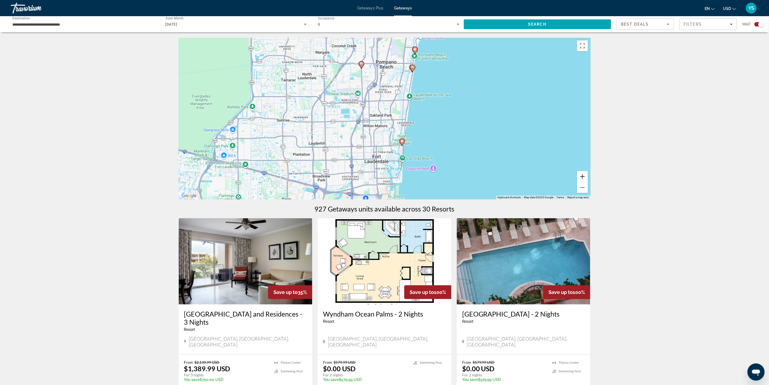
click at [582, 175] on button "Zoom in" at bounding box center [582, 176] width 11 height 11
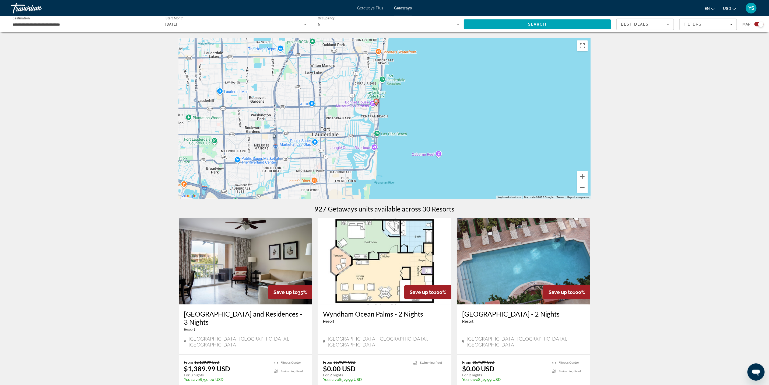
drag, startPoint x: 527, startPoint y: 136, endPoint x: 506, endPoint y: 101, distance: 40.3
click at [506, 101] on div "To activate drag with keyboard, press Alt + Enter. Once in keyboard drag state,…" at bounding box center [385, 118] width 412 height 161
click at [581, 177] on button "Zoom in" at bounding box center [582, 176] width 11 height 11
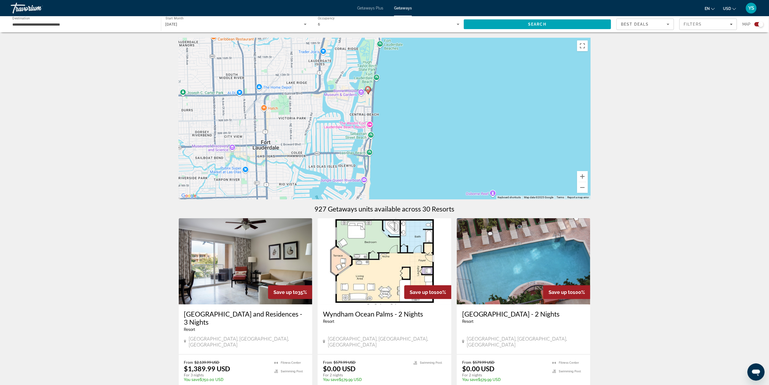
click at [367, 90] on image "Main content" at bounding box center [367, 88] width 3 height 3
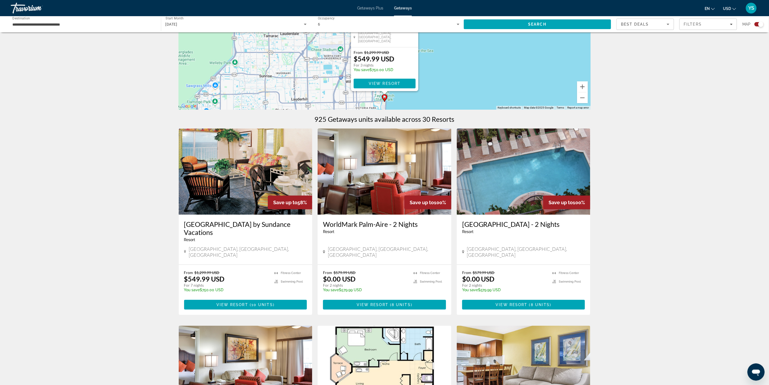
scroll to position [121, 0]
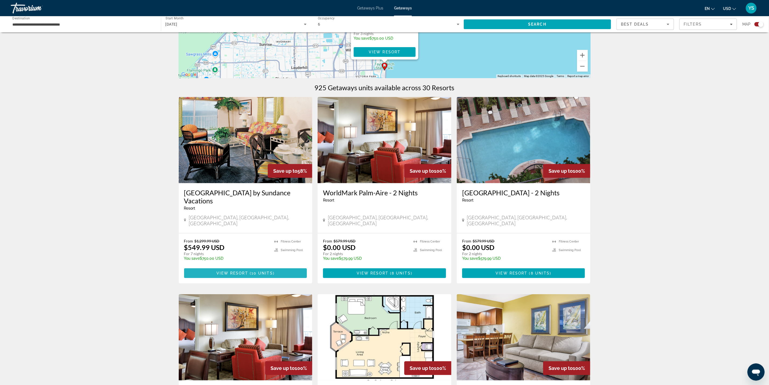
click at [239, 271] on span "View Resort" at bounding box center [232, 273] width 32 height 4
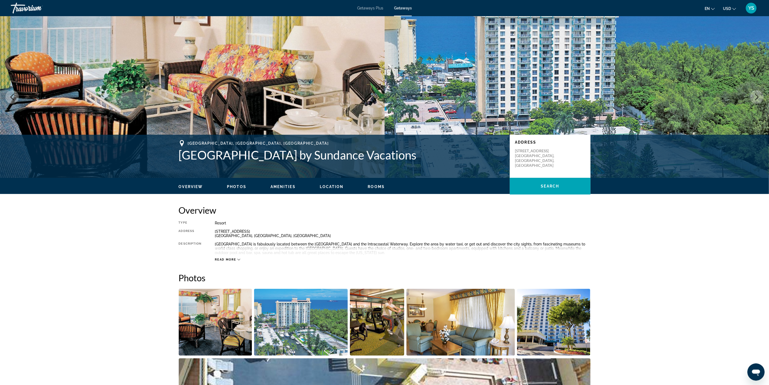
click at [210, 325] on img "Open full-screen image slider" at bounding box center [215, 321] width 73 height 67
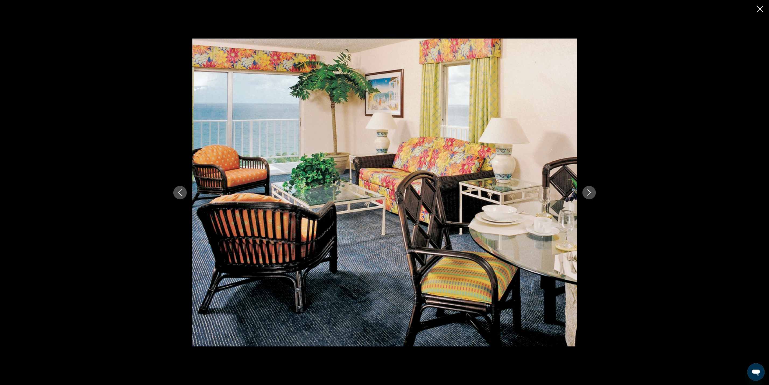
click at [590, 191] on icon "Next image" at bounding box center [589, 192] width 6 height 6
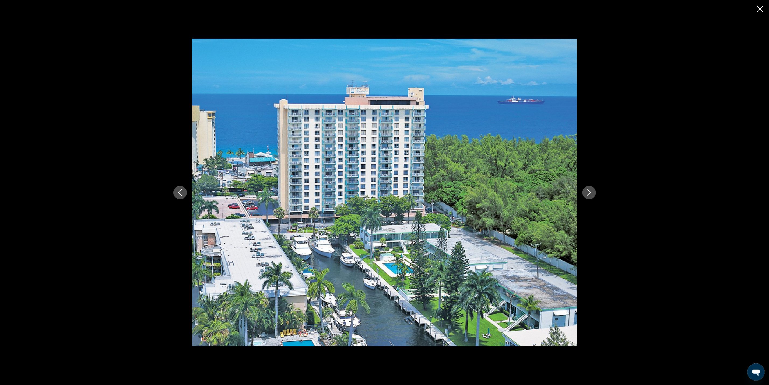
click at [590, 192] on icon "Next image" at bounding box center [588, 192] width 3 height 6
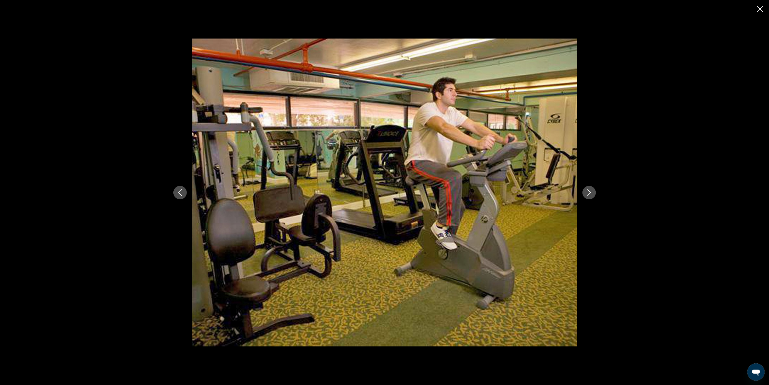
click at [590, 192] on icon "Next image" at bounding box center [588, 192] width 3 height 6
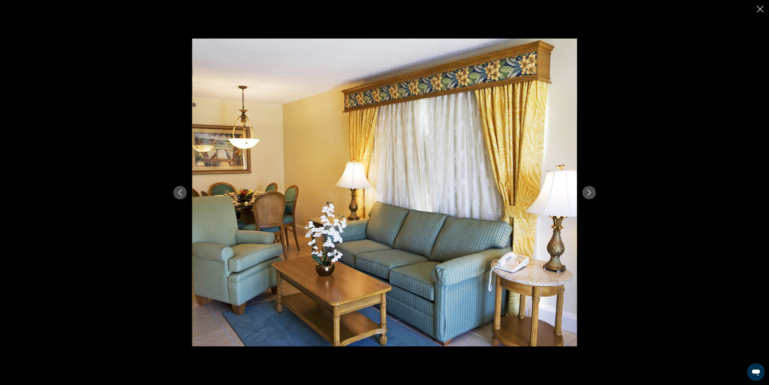
click at [590, 192] on icon "Next image" at bounding box center [588, 192] width 3 height 6
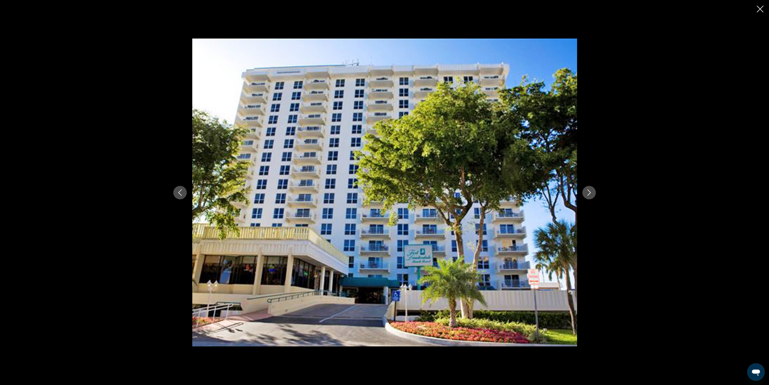
click at [590, 192] on icon "Next image" at bounding box center [588, 192] width 3 height 6
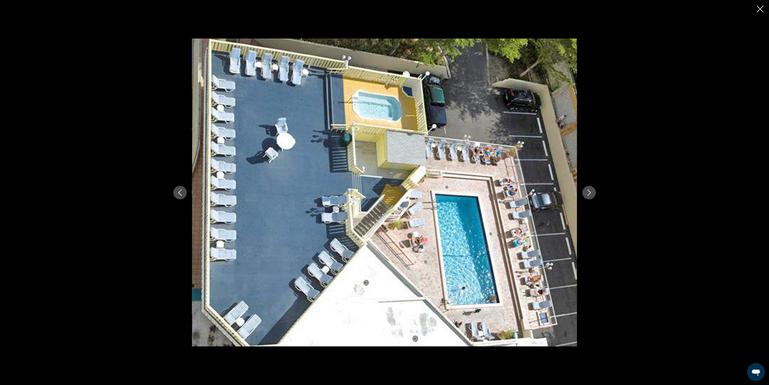
click at [590, 192] on icon "Next image" at bounding box center [588, 192] width 3 height 6
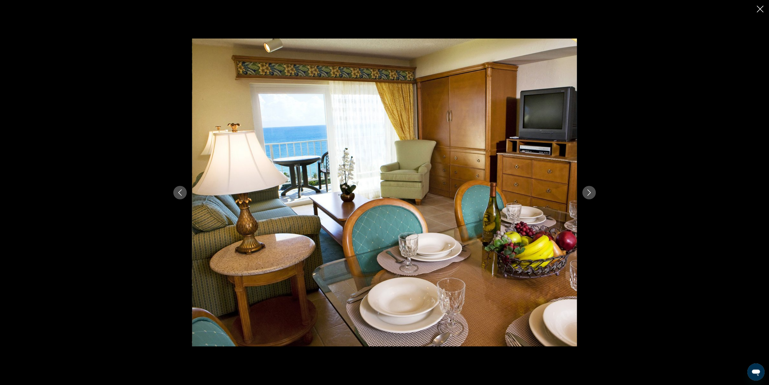
click at [590, 192] on icon "Next image" at bounding box center [588, 192] width 3 height 6
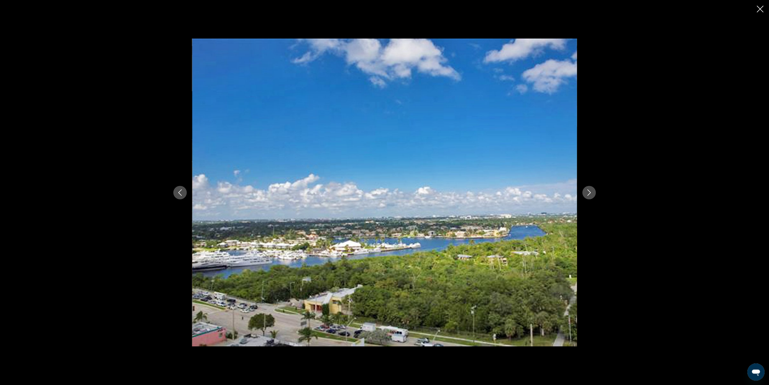
click at [590, 192] on icon "Next image" at bounding box center [588, 192] width 3 height 6
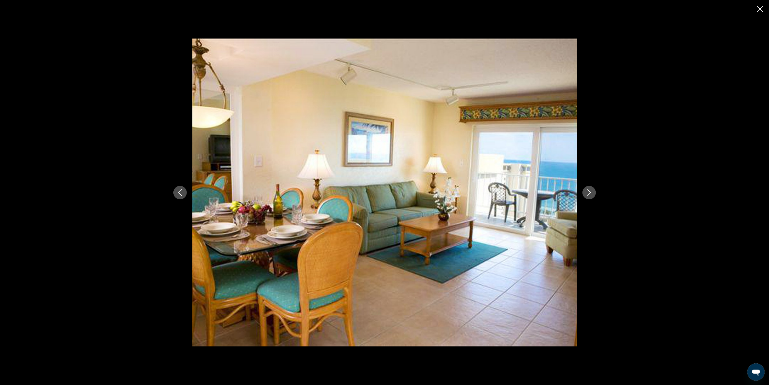
click at [590, 192] on icon "Next image" at bounding box center [588, 192] width 3 height 6
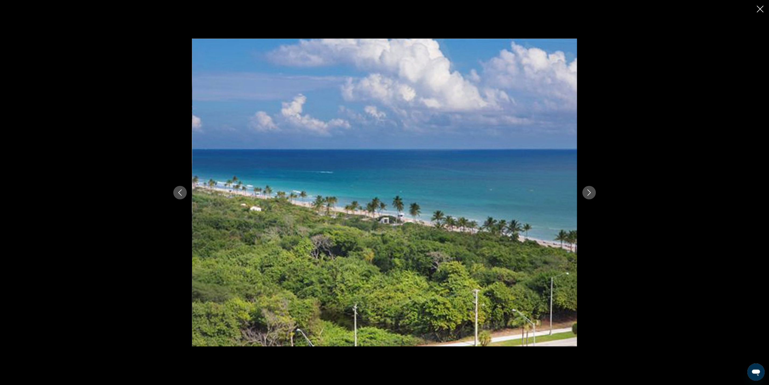
click at [590, 192] on icon "Next image" at bounding box center [588, 192] width 3 height 6
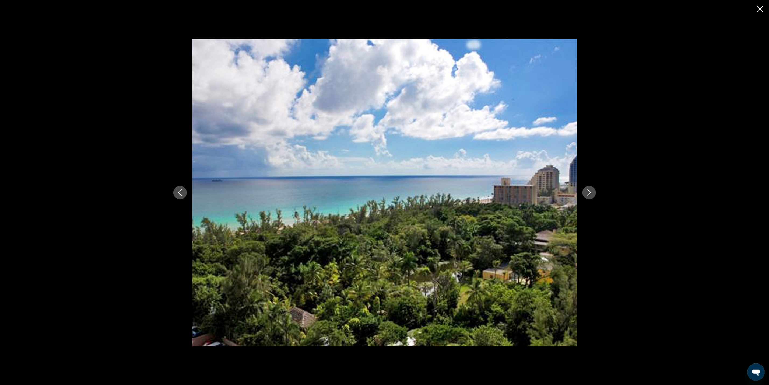
click at [590, 192] on icon "Next image" at bounding box center [588, 192] width 3 height 6
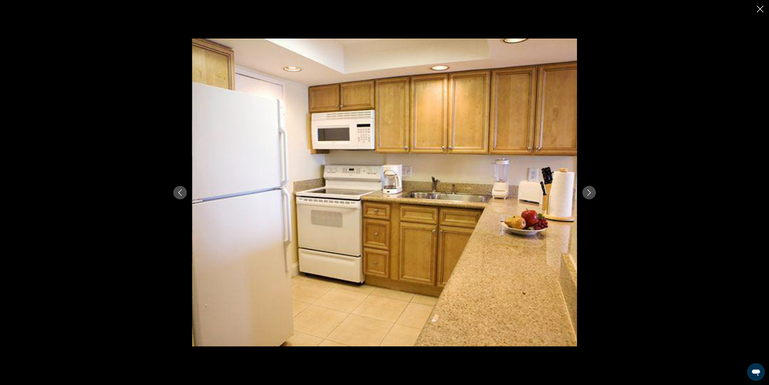
click at [590, 192] on icon "Next image" at bounding box center [588, 192] width 3 height 6
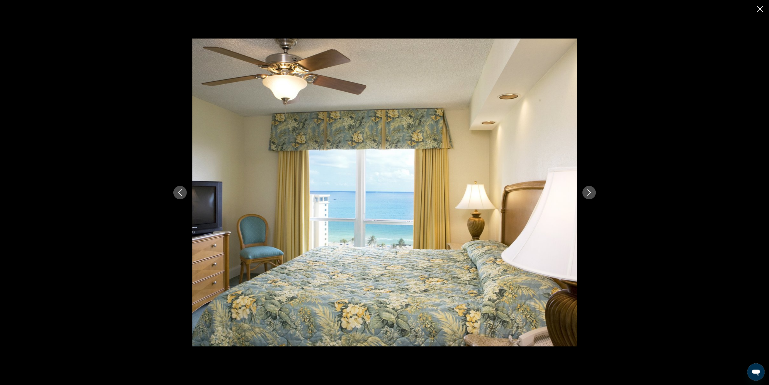
click at [590, 192] on icon "Next image" at bounding box center [588, 192] width 3 height 6
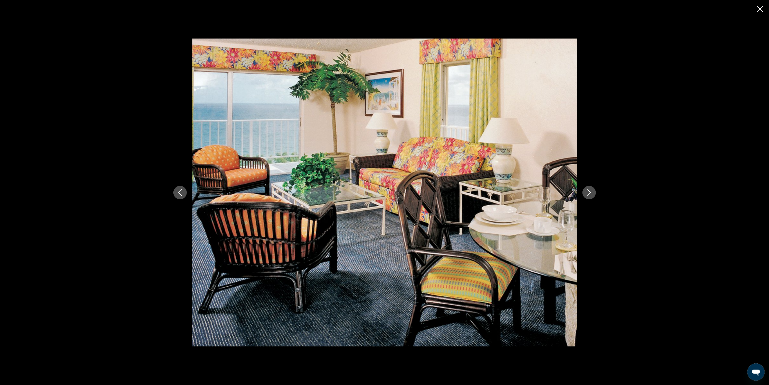
click at [590, 192] on icon "Next image" at bounding box center [588, 192] width 3 height 6
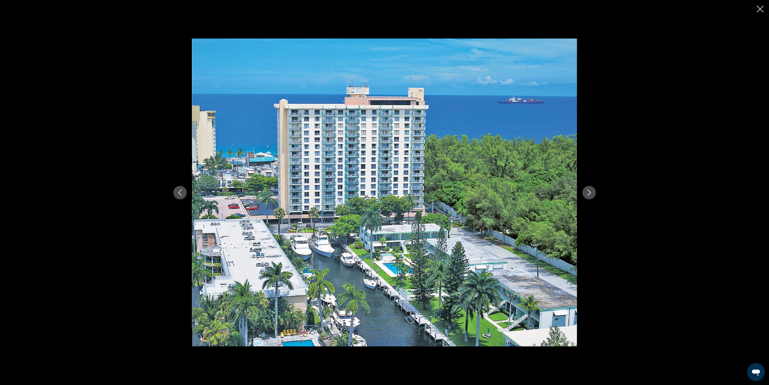
click at [590, 192] on icon "Next image" at bounding box center [588, 192] width 3 height 6
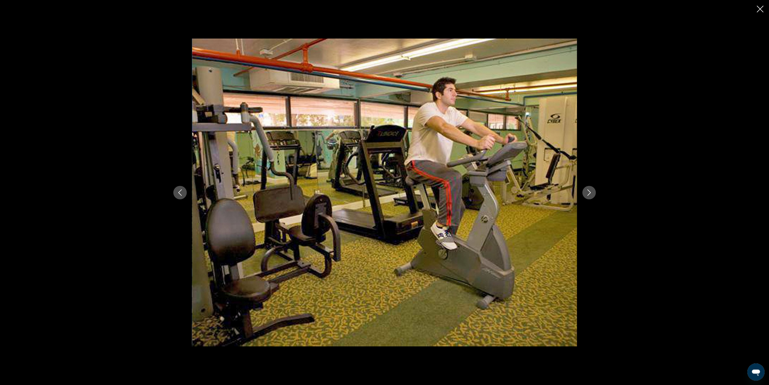
click at [590, 192] on icon "Next image" at bounding box center [588, 192] width 3 height 6
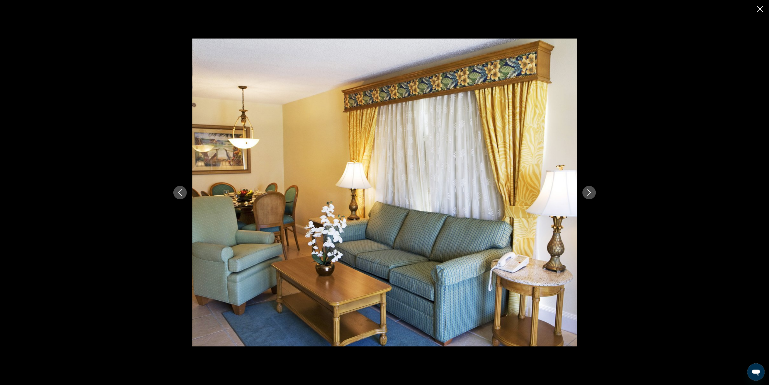
click at [590, 192] on icon "Next image" at bounding box center [588, 192] width 3 height 6
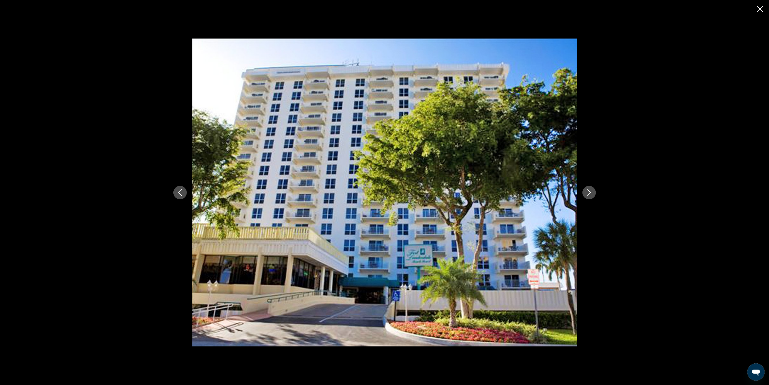
click at [590, 192] on icon "Next image" at bounding box center [588, 192] width 3 height 6
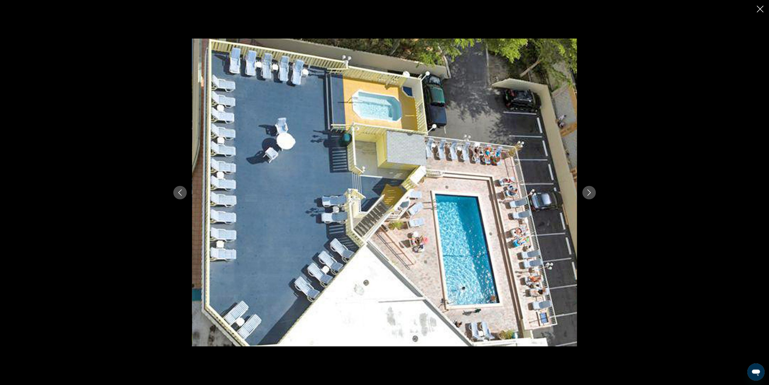
click at [758, 8] on icon "Close slideshow" at bounding box center [760, 9] width 7 height 7
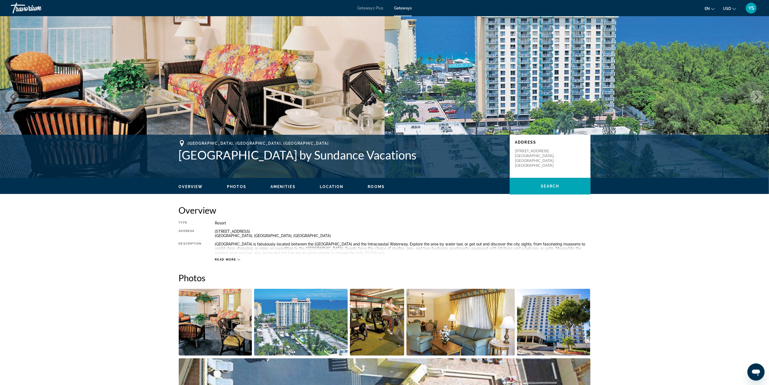
drag, startPoint x: 177, startPoint y: 153, endPoint x: 454, endPoint y: 157, distance: 276.7
click at [454, 157] on div "[GEOGRAPHIC_DATA], [GEOGRAPHIC_DATA], [GEOGRAPHIC_DATA] [GEOGRAPHIC_DATA] by Su…" at bounding box center [384, 156] width 433 height 32
copy h1 "[GEOGRAPHIC_DATA] by Sundance Vacations"
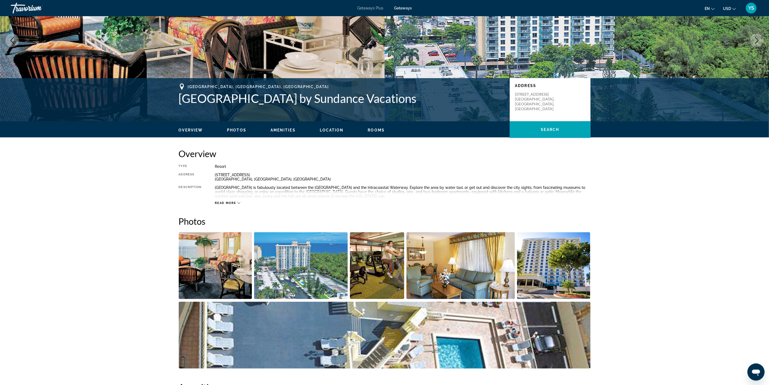
scroll to position [40, 0]
